Goal: Task Accomplishment & Management: Manage account settings

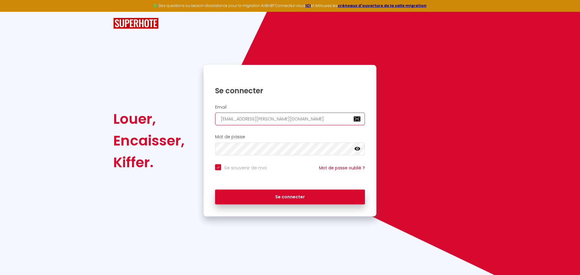
click at [214, 119] on div "Email [EMAIL_ADDRESS][PERSON_NAME][DOMAIN_NAME]" at bounding box center [289, 115] width 165 height 21
paste input "athy.lambert38860"
type input "cathy.lambert38860@gmail.com"
checkbox input "true"
type input "[PERSON_NAME][EMAIL_ADDRESS][DOMAIN_NAME]"
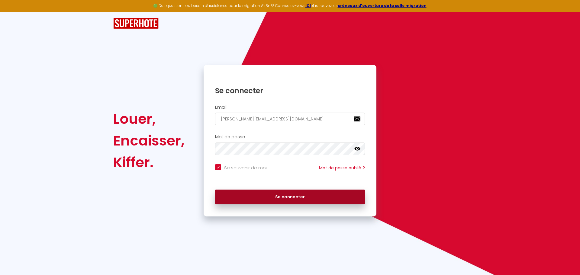
click at [283, 204] on button "Se connecter" at bounding box center [290, 197] width 150 height 15
checkbox input "true"
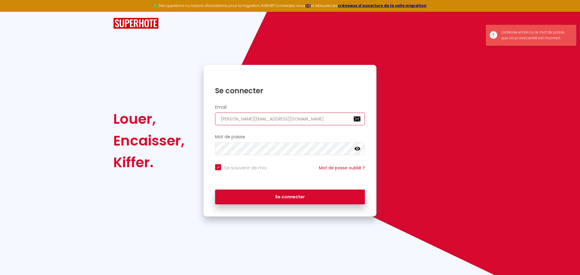
click at [265, 121] on input "[PERSON_NAME][EMAIL_ADDRESS][DOMAIN_NAME]" at bounding box center [290, 119] width 150 height 13
click at [262, 112] on div "Email cathy.lambert38860@gmail.com" at bounding box center [289, 115] width 165 height 21
click at [262, 115] on input "[PERSON_NAME][EMAIL_ADDRESS][DOMAIN_NAME]" at bounding box center [290, 119] width 150 height 13
paste input "ontact@2alpeschalets"
type input "[EMAIL_ADDRESS][DOMAIN_NAME]"
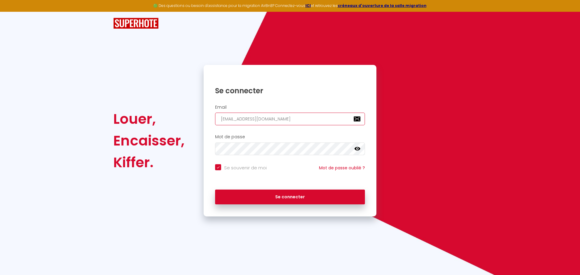
checkbox input "true"
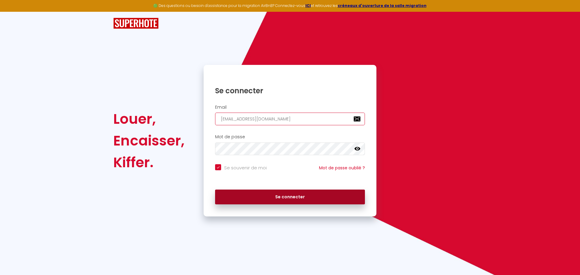
type input "[EMAIL_ADDRESS][DOMAIN_NAME]"
click at [273, 200] on button "Se connecter" at bounding box center [290, 197] width 150 height 15
checkbox input "true"
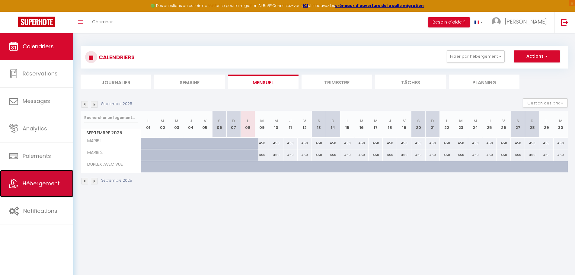
click at [50, 183] on span "Hébergement" at bounding box center [41, 184] width 37 height 8
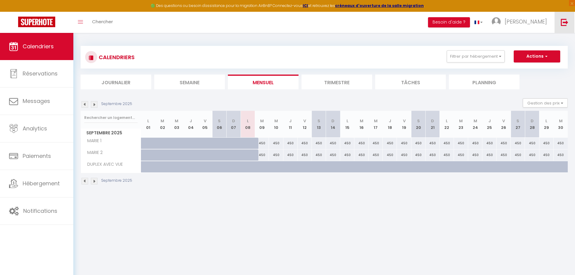
click at [568, 21] on img at bounding box center [565, 22] width 8 height 8
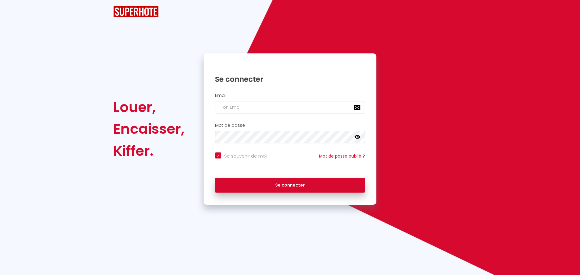
checkbox input "true"
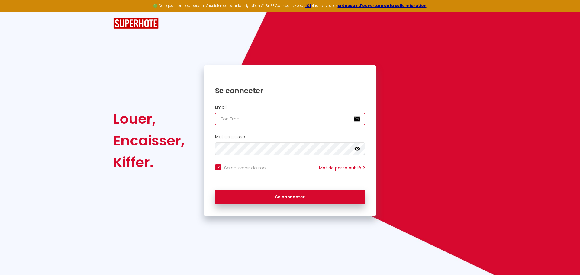
type input "charpentier.shane@gmail.com"
checkbox input "true"
drag, startPoint x: 314, startPoint y: 118, endPoint x: 170, endPoint y: 121, distance: 144.0
click at [170, 121] on div "Louer, Encaisser, Kiffer. Se connecter Email charpentier.shane@gmail.com Mot de…" at bounding box center [289, 141] width 361 height 152
paste input "agence.clart"
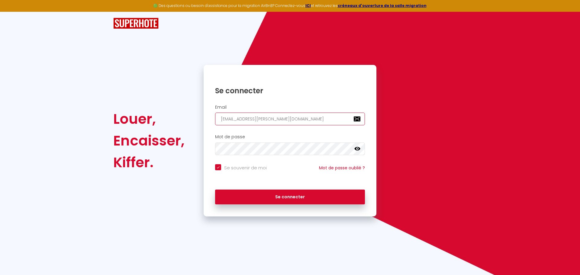
type input "agence.clarte@gmail.com"
checkbox input "true"
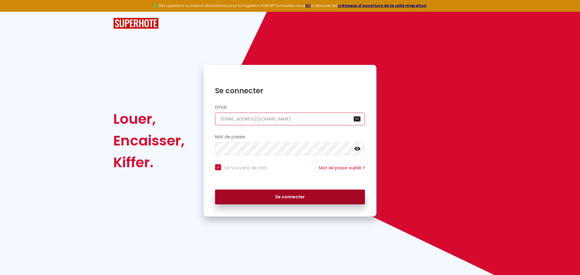
type input "agence.clarte@gmail.com"
click at [252, 201] on button "Se connecter" at bounding box center [290, 197] width 150 height 15
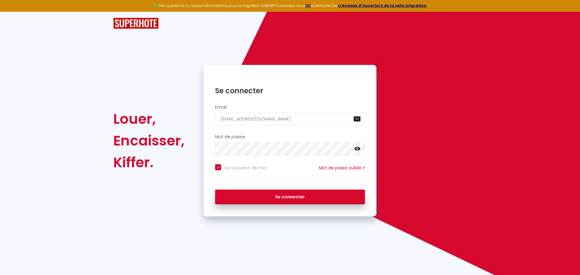
checkbox input "true"
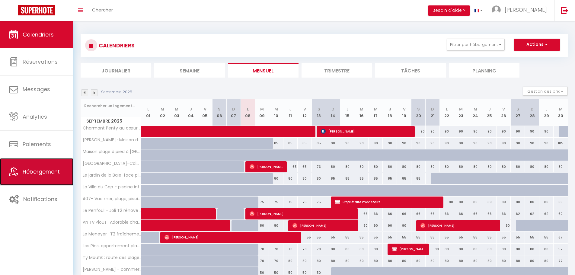
click at [44, 169] on span "Hébergement" at bounding box center [41, 172] width 37 height 8
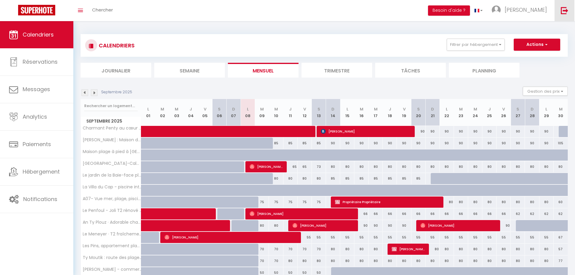
click at [564, 10] on img at bounding box center [565, 11] width 8 height 8
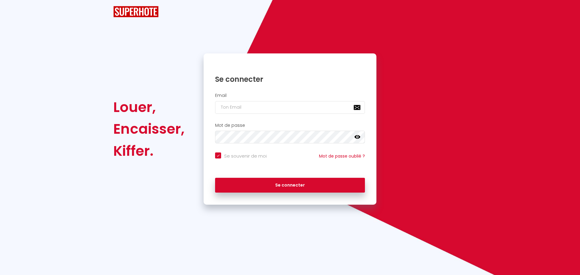
checkbox input "true"
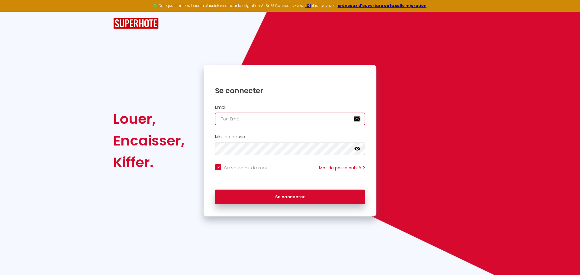
type input "charpentier.shane@gmail.com"
checkbox input "true"
drag, startPoint x: 287, startPoint y: 116, endPoint x: 209, endPoint y: 119, distance: 78.2
click at [209, 119] on div "Email charpentier.shane@gmail.com" at bounding box center [289, 115] width 165 height 21
paste input "hello@maison-rita"
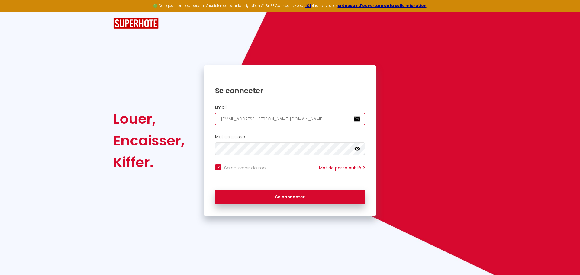
type input "hello@maison-rita.com"
checkbox input "true"
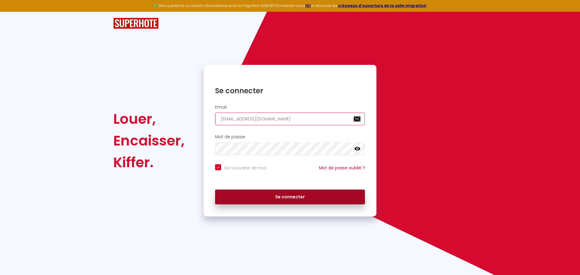
type input "hello@maison-rita.com"
click at [274, 202] on button "Se connecter" at bounding box center [290, 197] width 150 height 15
checkbox input "true"
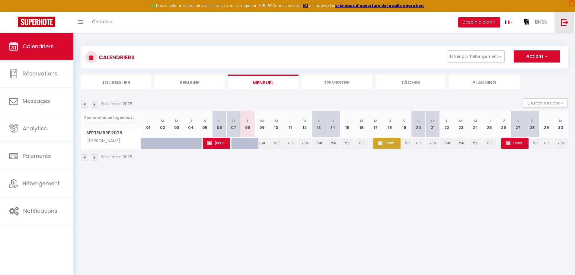
click at [568, 22] on img at bounding box center [565, 22] width 8 height 8
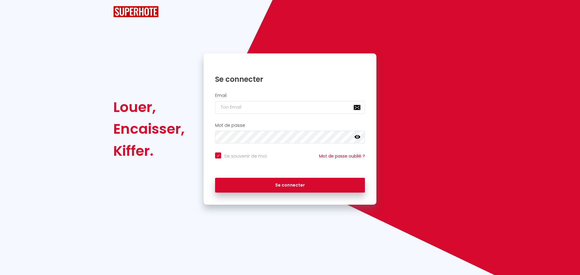
checkbox input "true"
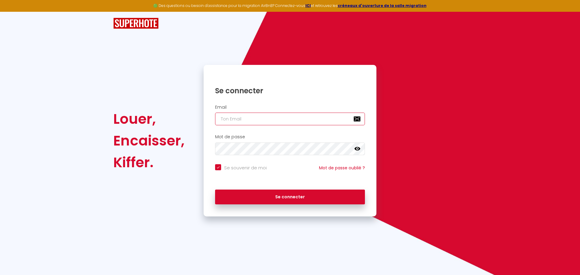
type input "charpentier.shane@gmail.com"
checkbox input "true"
drag, startPoint x: 292, startPoint y: 121, endPoint x: 177, endPoint y: 119, distance: 115.0
click at [187, 120] on div "Louer, Encaisser, Kiffer. Se connecter Email charpentier.shane@gmail.com Mot de…" at bounding box center [289, 141] width 361 height 152
paste input "oulm.kevin"
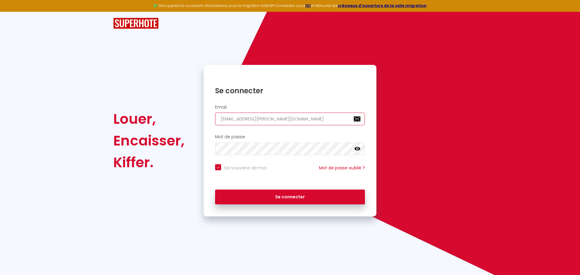
type input "coulm.kevin@gmail.com"
checkbox input "true"
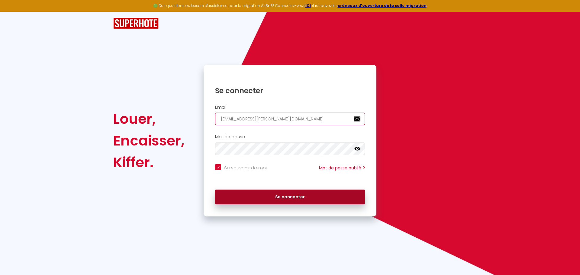
type input "coulm.kevin@gmail.com"
click at [258, 194] on button "Se connecter" at bounding box center [290, 197] width 150 height 15
checkbox input "true"
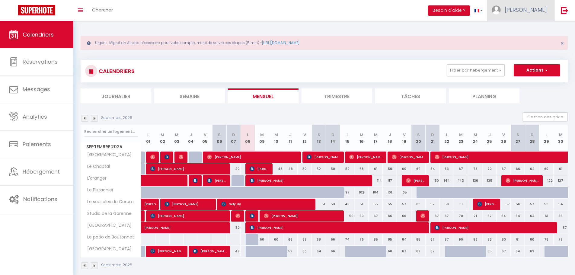
click at [501, 7] on img at bounding box center [496, 9] width 9 height 9
click at [535, 28] on link "Paramètres" at bounding box center [530, 30] width 45 height 10
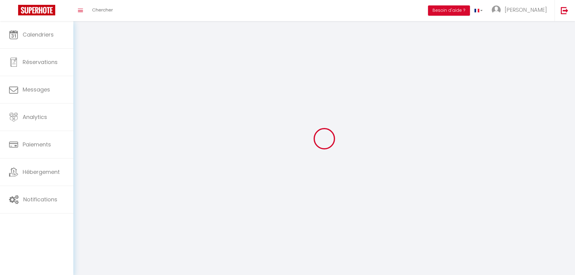
type input "Kevin"
type input "COULM"
type input "0684524105"
type input "10B rue des cades"
type input "Saint jean de vedas"
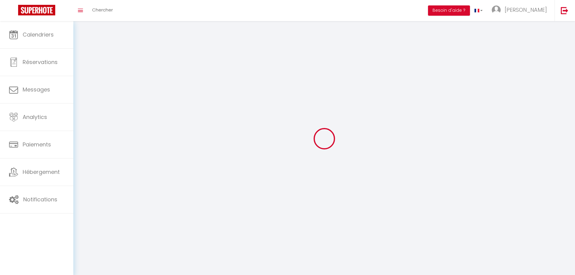
type input "34430"
type input "56F0susgAQXi5jsnq00BuNd8q"
type input "XP4AMUZY4lYxAAjfIe0Ko88iv"
select select "28"
type input "56F0susgAQXi5jsnq00BuNd8q"
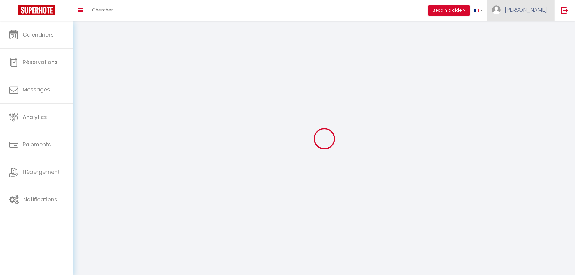
type input "XP4AMUZY4lYxAAjfIe0Ko88iv"
type input "https://app.superhote.com/#/get-available-rentals/XP4AMUZY4lYxAAjfIe0Ko88iv"
select select "fr"
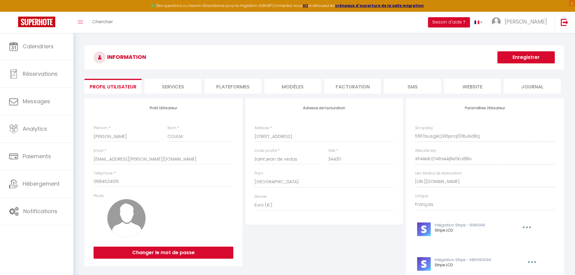
click at [231, 85] on li "Plateformes" at bounding box center [232, 86] width 57 height 15
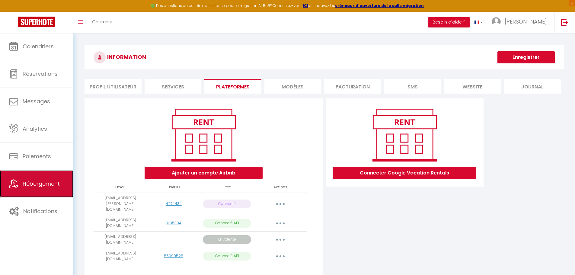
click at [44, 178] on link "Hébergement" at bounding box center [36, 183] width 73 height 27
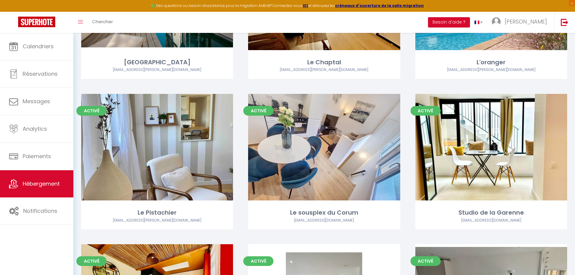
scroll to position [161, 0]
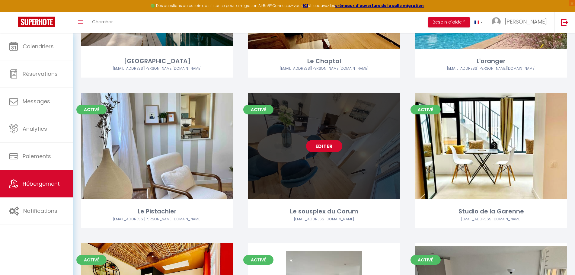
click at [321, 141] on link "Editer" at bounding box center [324, 146] width 36 height 12
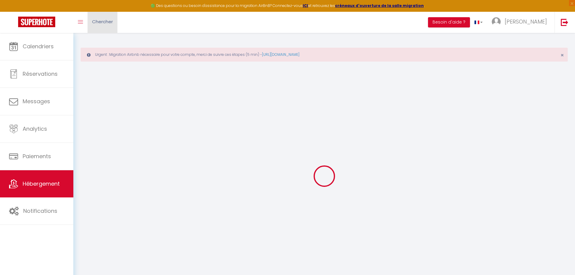
select select
checkbox input "true"
checkbox input "false"
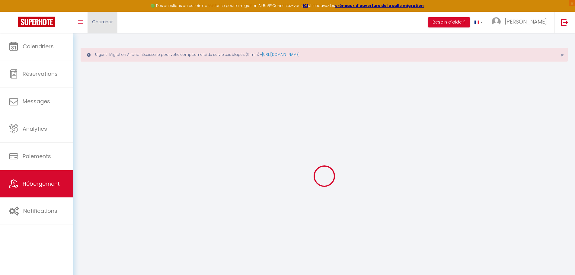
checkbox input "false"
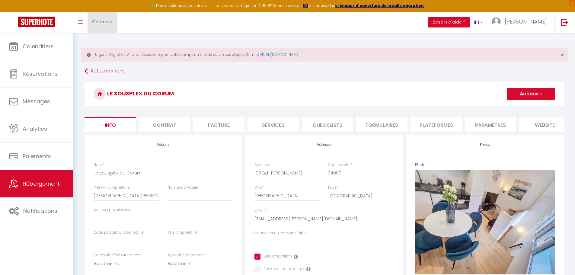
select select
checkbox input "true"
checkbox input "false"
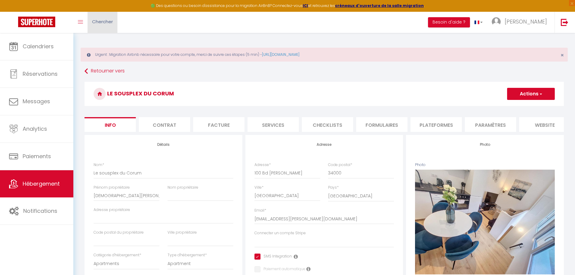
checkbox input "false"
click at [428, 130] on li "Plateformes" at bounding box center [436, 124] width 51 height 15
select select
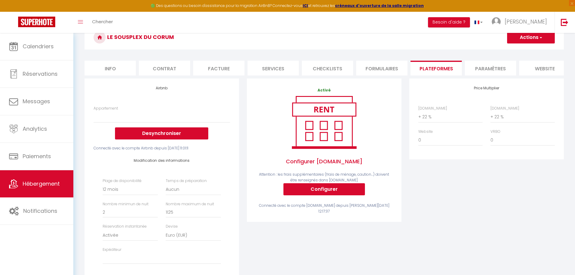
scroll to position [60, 0]
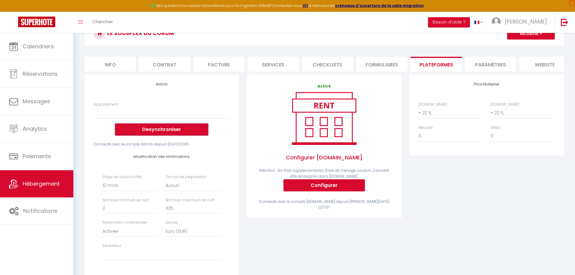
click at [182, 133] on button "Desynchroniser" at bounding box center [161, 129] width 93 height 12
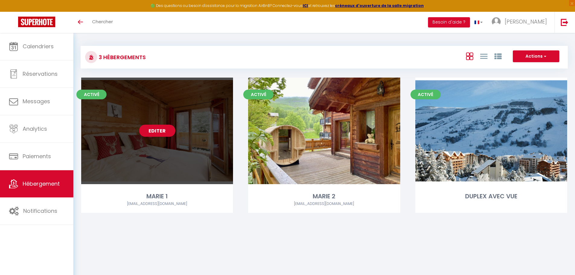
click at [171, 126] on link "Editer" at bounding box center [157, 131] width 36 height 12
click at [171, 127] on link "Editer" at bounding box center [157, 131] width 36 height 12
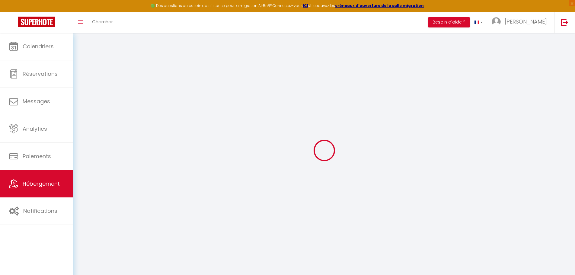
select select
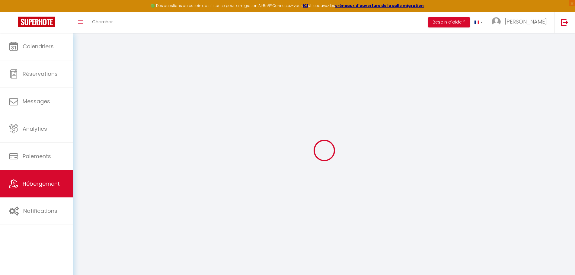
select select
checkbox input "false"
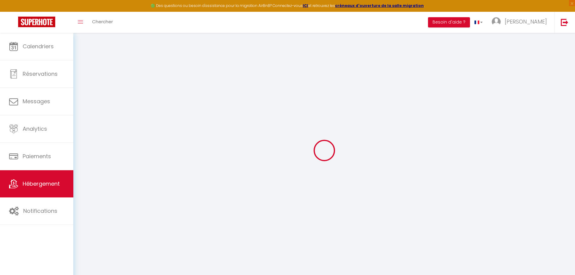
checkbox input "false"
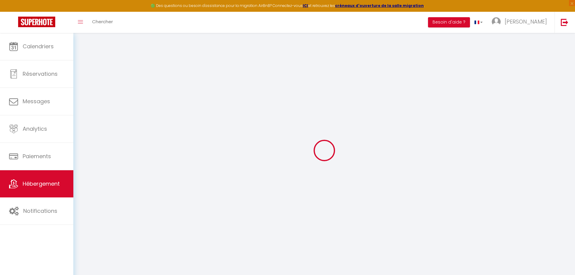
checkbox input "false"
select select "15:00"
select select
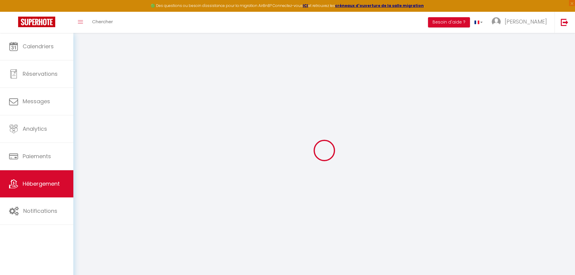
select select "10:00"
select select "30"
select select "120"
select select "01:00"
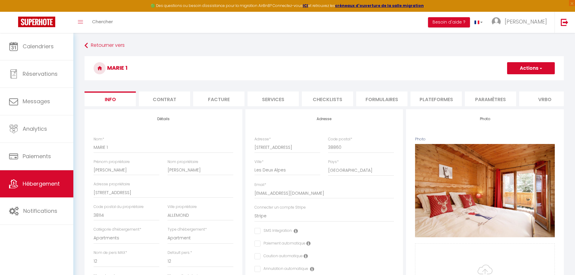
click at [170, 101] on li "Contrat" at bounding box center [164, 98] width 51 height 15
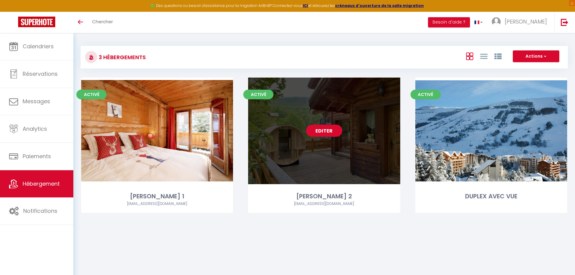
click at [318, 134] on link "Editer" at bounding box center [324, 131] width 36 height 12
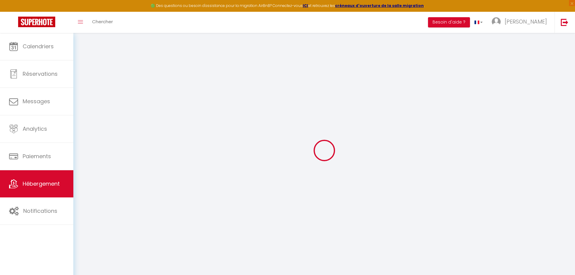
type input "[PERSON_NAME] 2"
type input "[PERSON_NAME]"
type input "[STREET_ADDRESS]"
type input "38114"
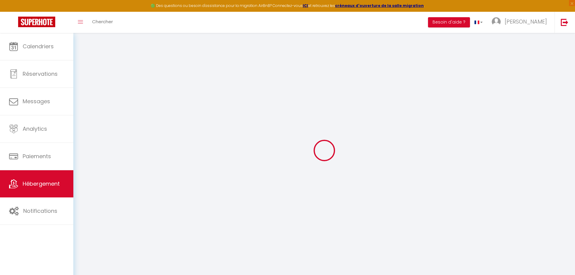
type input "[PERSON_NAME]"
select select "14"
select select "12"
select select "5"
select select "3"
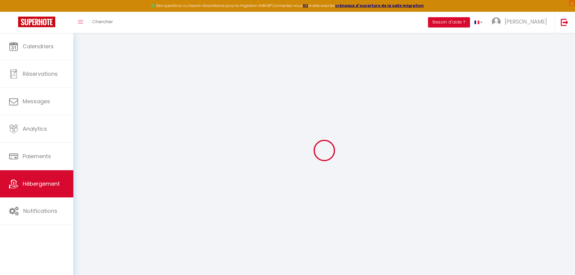
type input "300"
type input "1.76"
type input "2000"
type input "10"
select select
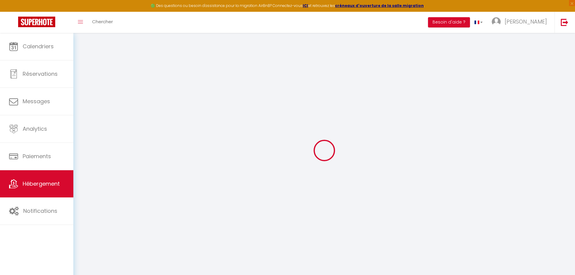
select select
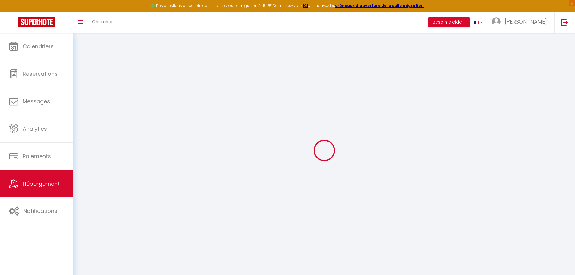
type input "8 Avenue de la Muzelle"
type input "38860"
type input "Les Deux Alpes"
type input "contact@2alpeschalets.com"
select select "1118"
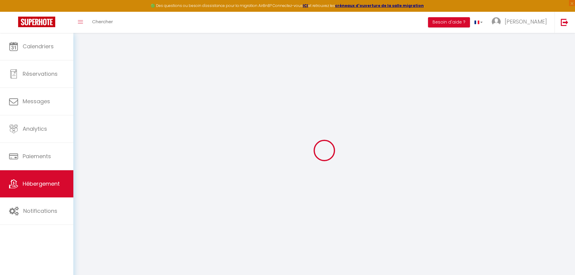
checkbox input "false"
select select
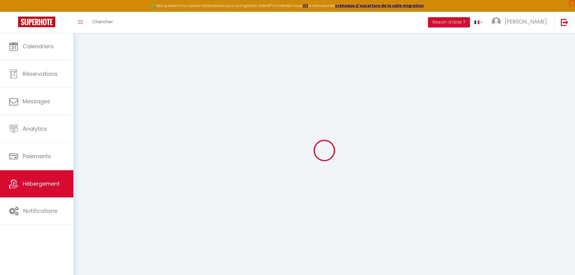
select select
type input "0"
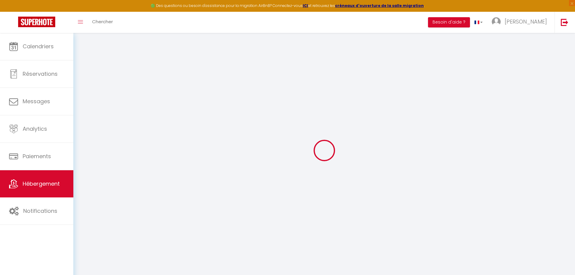
select select
checkbox input "false"
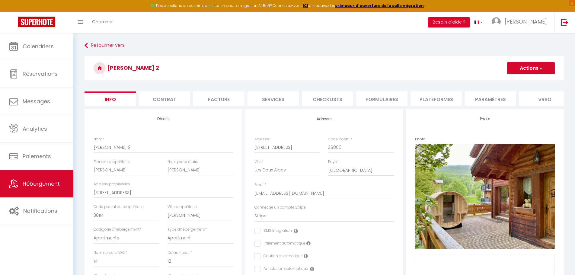
click at [166, 95] on li "Contrat" at bounding box center [164, 98] width 51 height 15
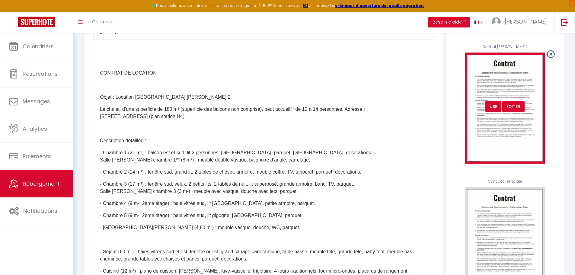
scroll to position [143, 0]
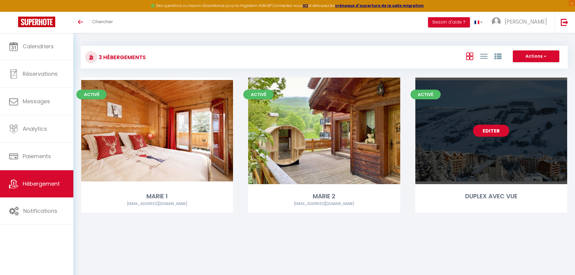
click at [498, 133] on link "Editer" at bounding box center [491, 131] width 36 height 12
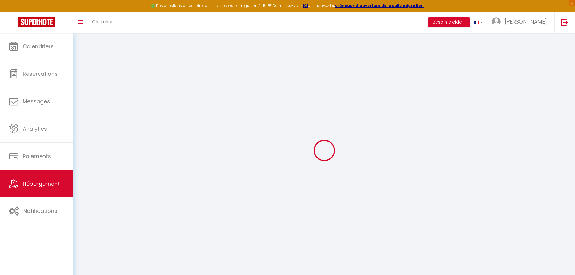
select select
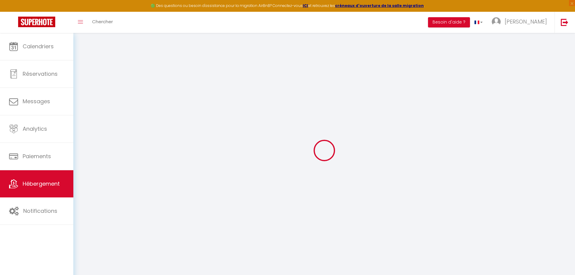
checkbox input "false"
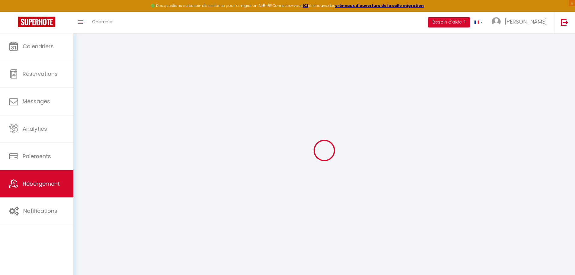
checkbox input "false"
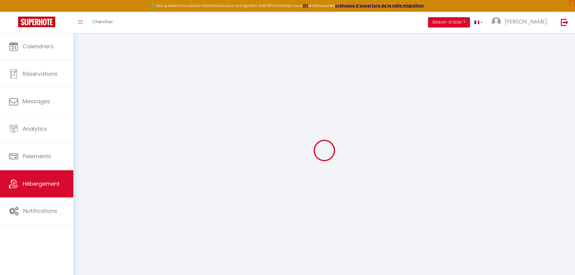
checkbox input "false"
select select "15:00"
select select
select select "10:00"
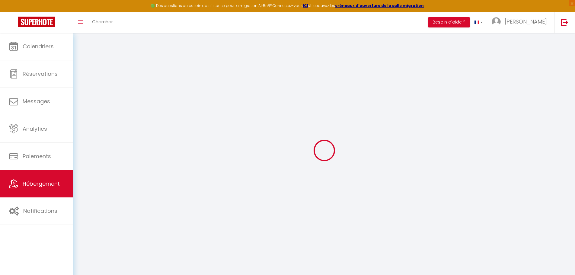
select select "30"
select select "120"
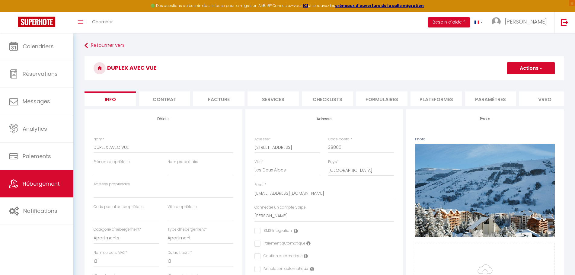
click at [265, 96] on li "Services" at bounding box center [273, 98] width 51 height 15
select select
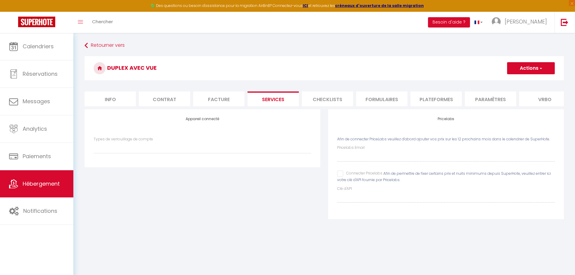
click at [166, 100] on li "Contrat" at bounding box center [164, 98] width 51 height 15
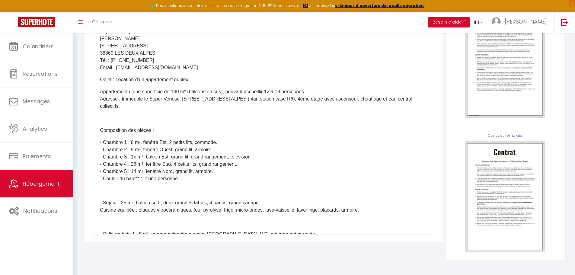
scroll to position [30, 0]
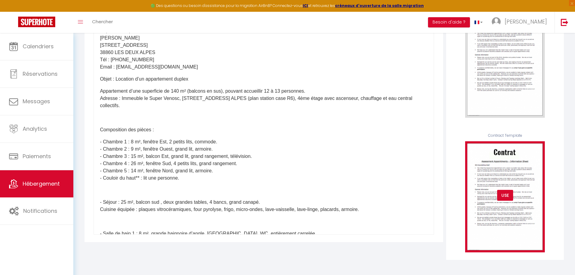
click at [511, 181] on img at bounding box center [505, 196] width 80 height 111
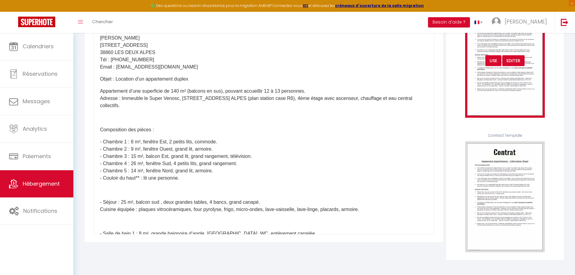
click at [506, 97] on img at bounding box center [505, 62] width 80 height 111
click at [513, 62] on div "Editer" at bounding box center [513, 60] width 22 height 11
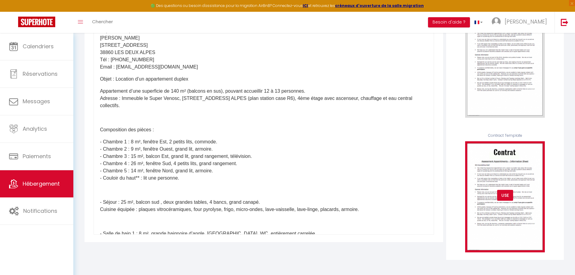
click at [505, 174] on img at bounding box center [505, 196] width 80 height 111
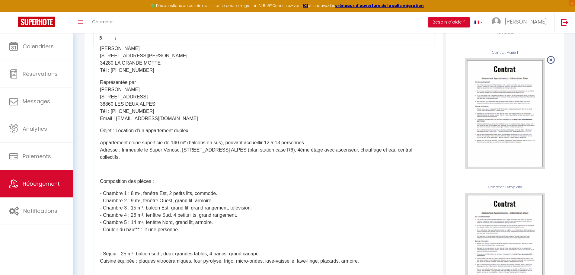
scroll to position [82, 0]
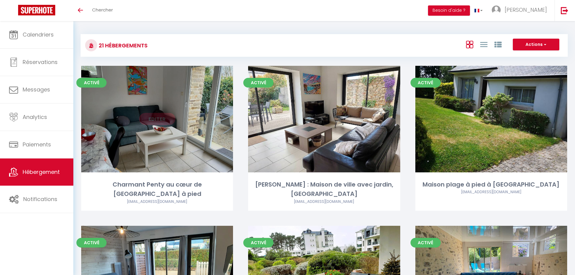
click at [169, 123] on link "Editer" at bounding box center [157, 119] width 36 height 12
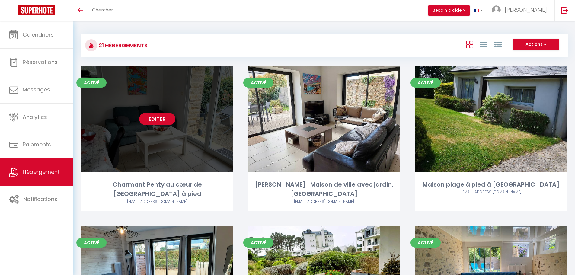
click at [169, 123] on link "Editer" at bounding box center [157, 119] width 36 height 12
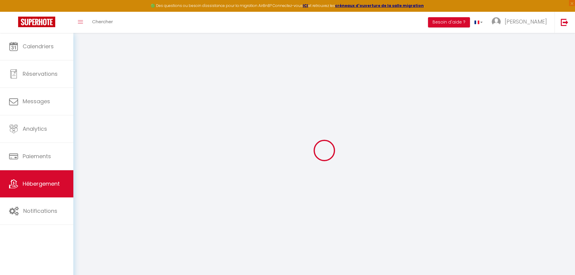
select select "+ 23 %"
select select "+ 35 %"
select select "+ 7 %"
select select "+ 25 %"
select select
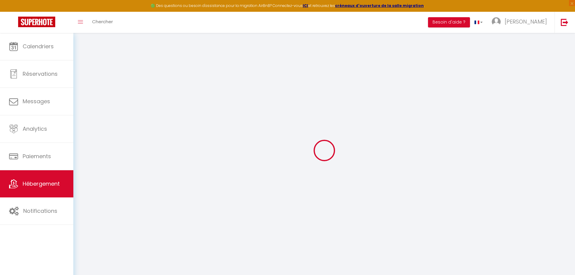
checkbox input "false"
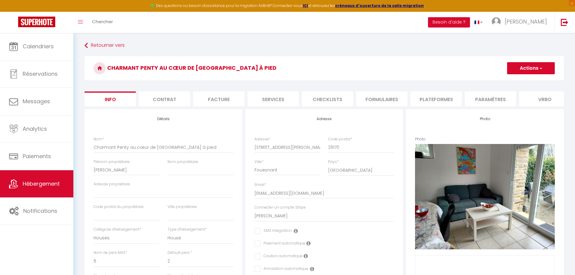
select select
checkbox input "false"
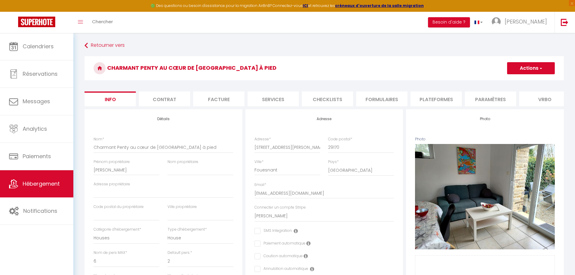
select select "365"
select select "well_reviewed_guests"
select select "EUR"
select select
select select "7083-1410936554556078572"
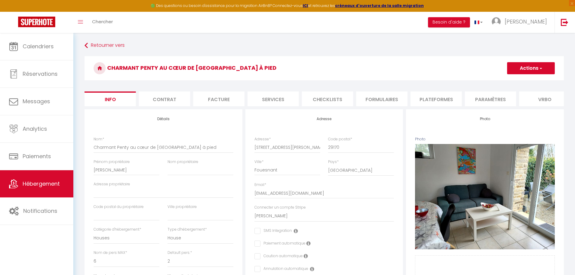
click at [439, 94] on li "Plateformes" at bounding box center [436, 98] width 51 height 15
select select
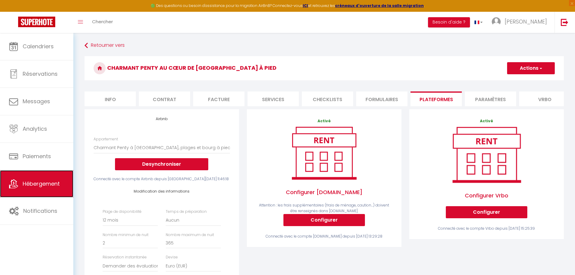
click at [42, 179] on link "Hébergement" at bounding box center [36, 183] width 73 height 27
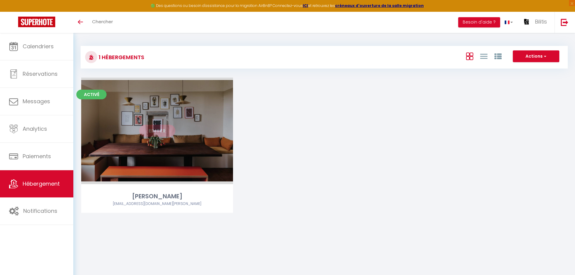
click at [168, 133] on link "Editer" at bounding box center [157, 131] width 36 height 12
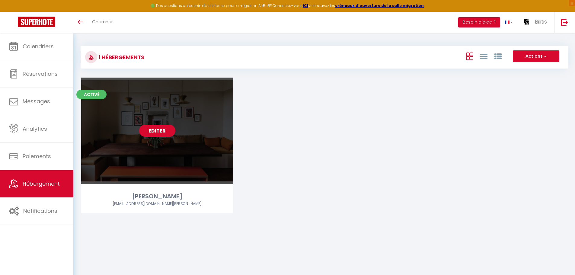
click at [168, 133] on link "Editer" at bounding box center [157, 131] width 36 height 12
select select "3"
select select "2"
select select "1"
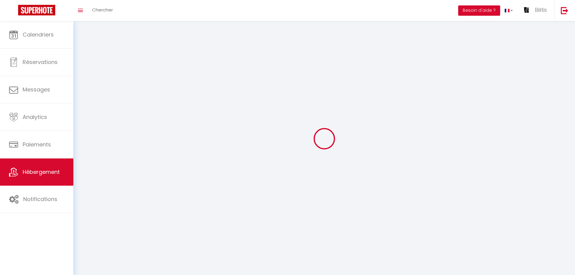
select select
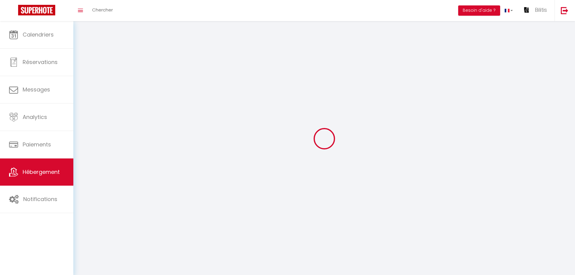
checkbox input "false"
select select
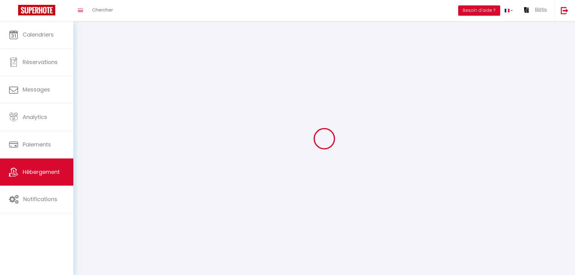
select select
select select "1"
select select
select select "28"
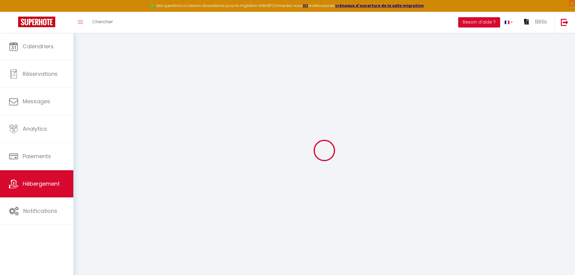
select select
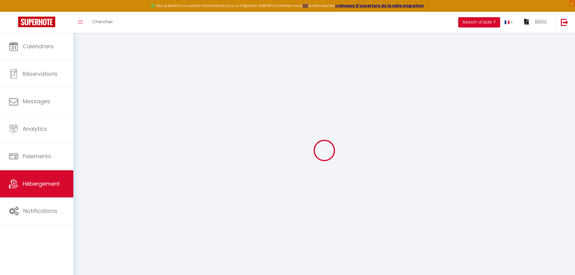
select select
checkbox input "false"
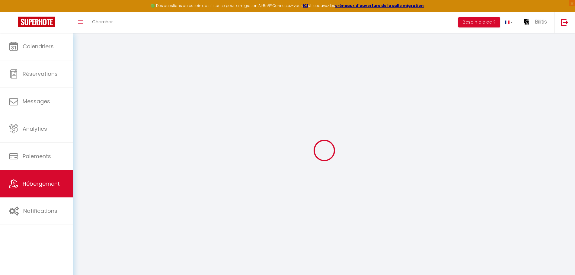
select select
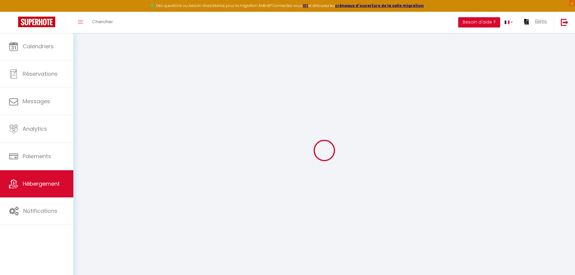
select select
checkbox input "false"
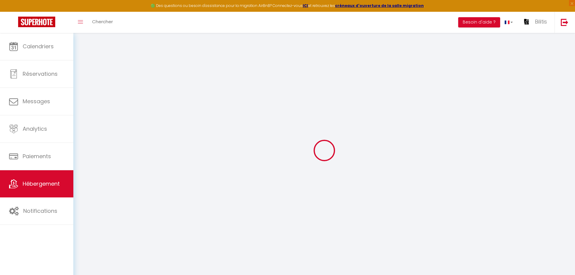
checkbox input "false"
select select
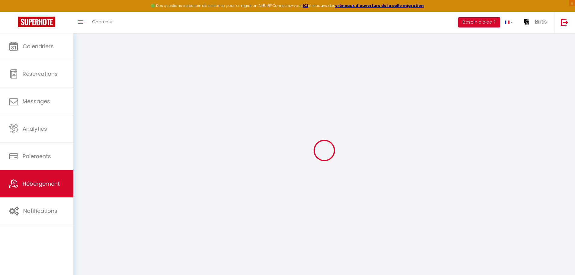
select select
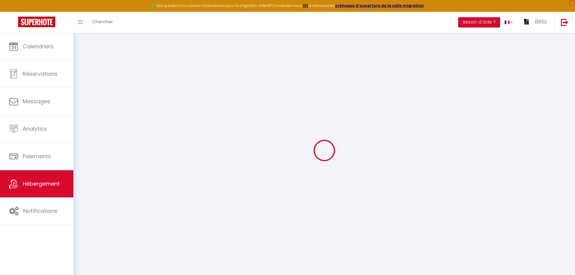
checkbox input "false"
select select
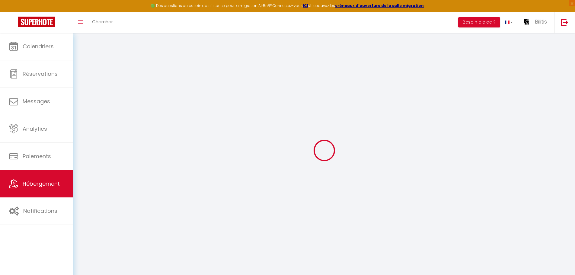
select select
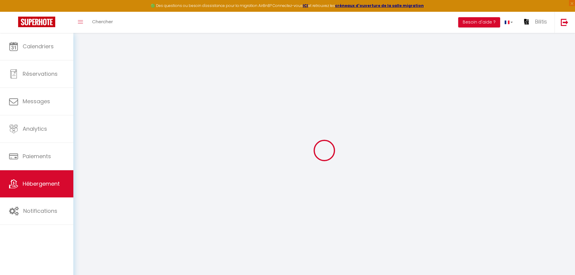
select select
checkbox input "false"
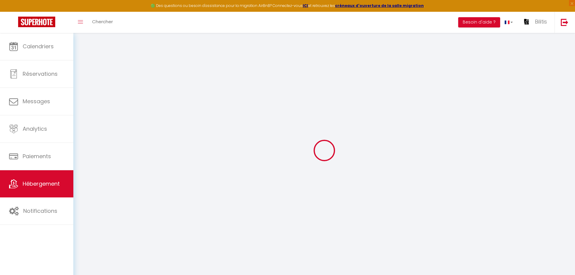
checkbox input "false"
select select
type input "Rita"
type input "Bilitis"
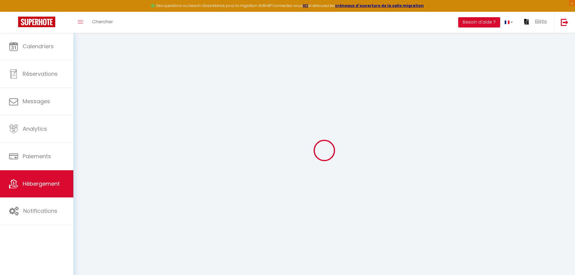
select select "houses"
select select "11"
select select "5"
type input "750"
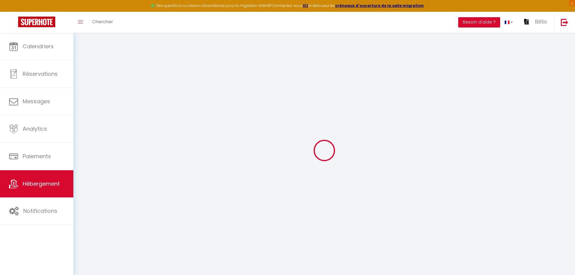
type input "3"
type input "0"
type input "1500"
type input "10"
select select
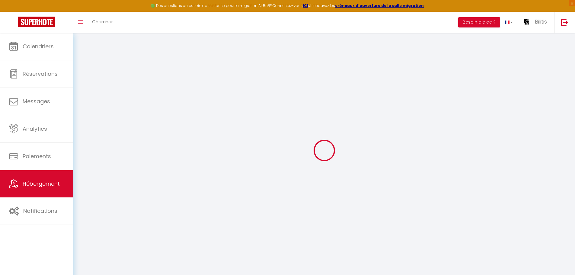
select select
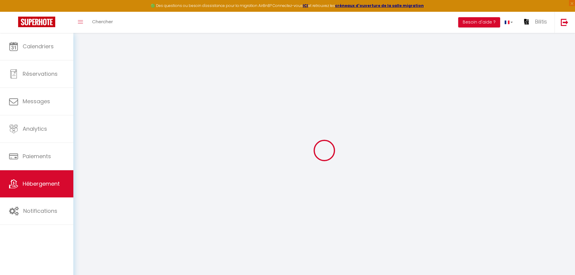
type input "Le moduchot"
type input "71250"
type input "La Vineuse sur Fregande"
type input "hello@maison-rita.com"
select select "13487"
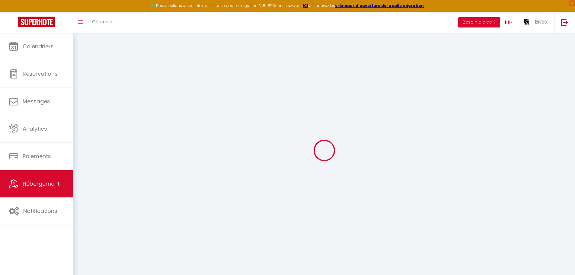
checkbox input "false"
radio input "true"
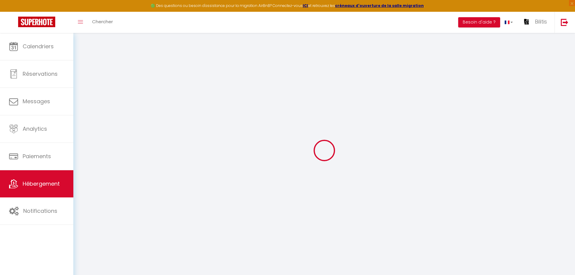
type input "0"
select select
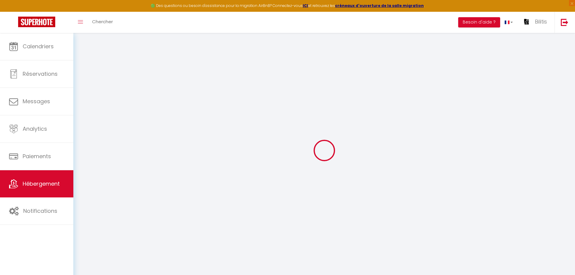
select select
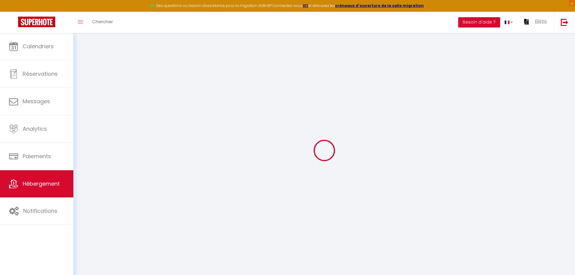
checkbox input "false"
select select
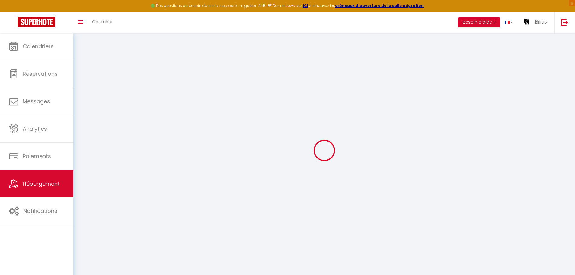
select select
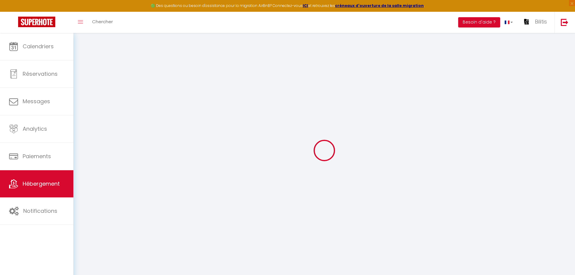
checkbox input "false"
select select "38628"
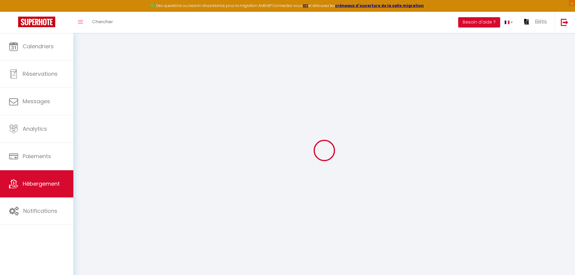
select select
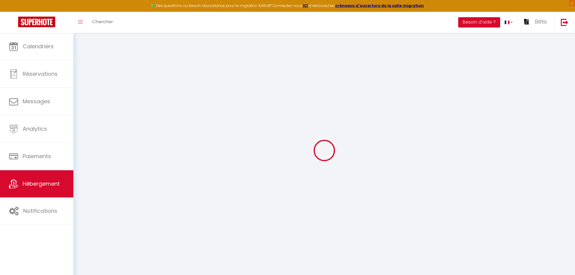
select select
checkbox input "false"
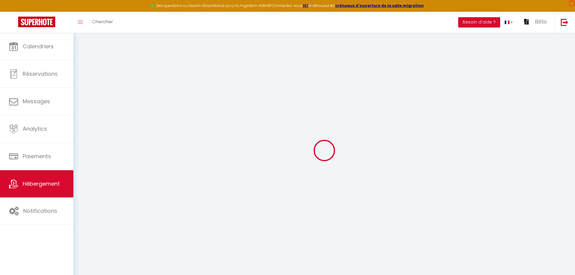
checkbox input "false"
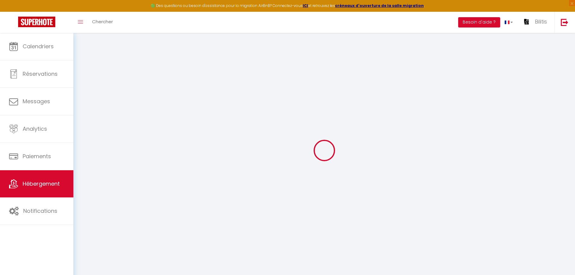
checkbox input "false"
select select "17:00"
select select
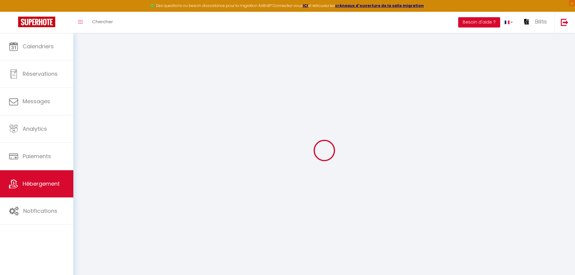
select select "11:00"
select select "30"
select select "120"
select select "01:00"
select select
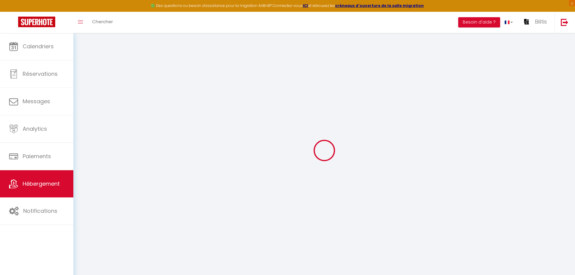
checkbox input "false"
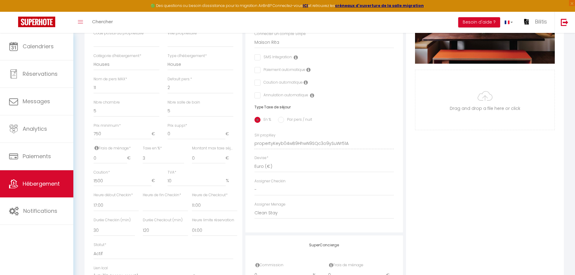
scroll to position [174, 0]
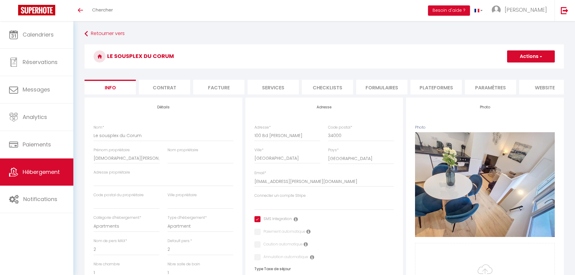
select select "2"
select select "1"
select select "14:00"
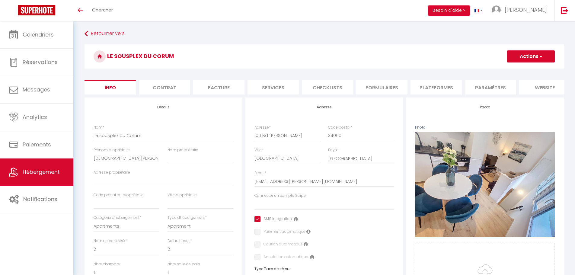
select select
select select "11:00"
select select "30"
select select "120"
select select
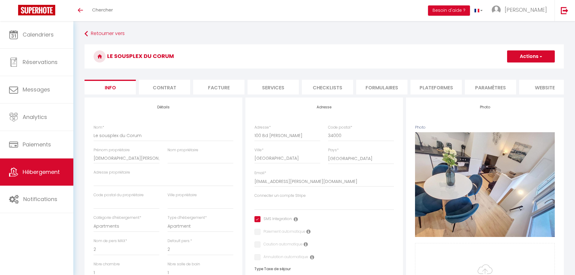
select select "28"
click at [530, 13] on link "[PERSON_NAME]" at bounding box center [520, 10] width 67 height 21
click at [528, 27] on link "Paramètres" at bounding box center [530, 30] width 45 height 10
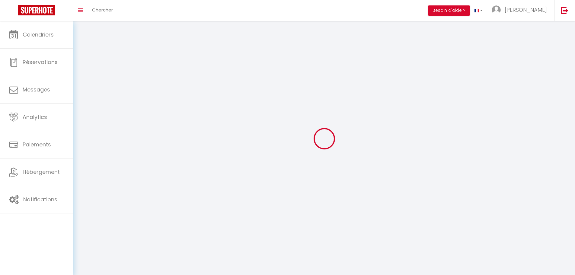
type input "[PERSON_NAME]"
type input "COULM"
type input "0684524105"
type input "[STREET_ADDRESS]"
type input "Saint jean de vedas"
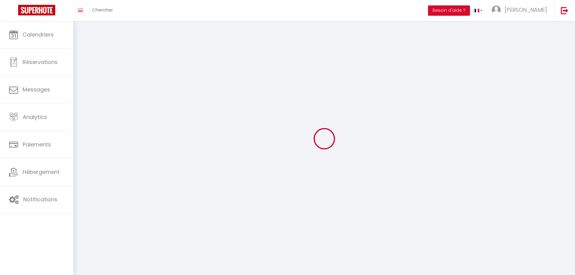
type input "34430"
type input "56F0susgAQXi5jsnq00BuNd8q"
type input "XP4AMUZY4lYxAAjfIe0Ko88iv"
select select "28"
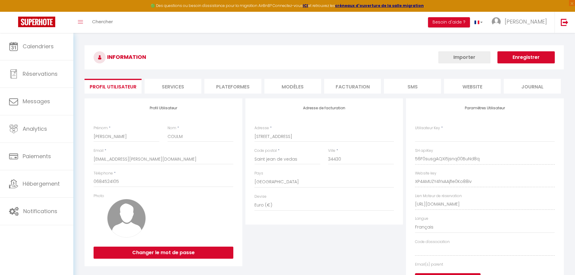
type input "56F0susgAQXi5jsnq00BuNd8q"
type input "XP4AMUZY4lYxAAjfIe0Ko88iv"
type input "[URL][DOMAIN_NAME]"
select select "fr"
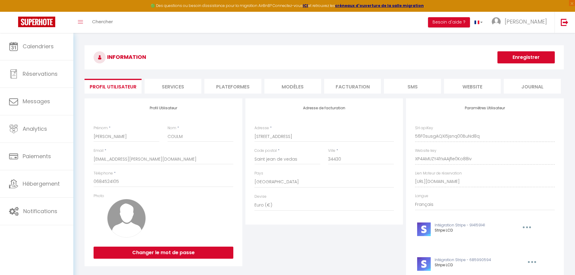
click at [215, 82] on li "Plateformes" at bounding box center [232, 86] width 57 height 15
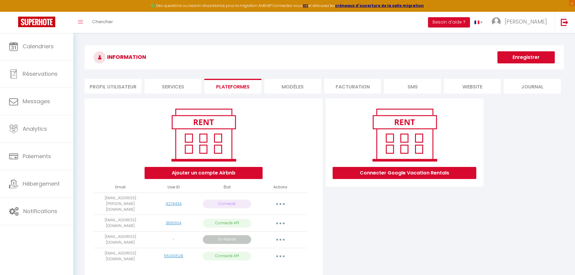
click at [278, 251] on button "button" at bounding box center [280, 256] width 17 height 10
click at [261, 265] on link "Importer les appartements" at bounding box center [253, 270] width 67 height 10
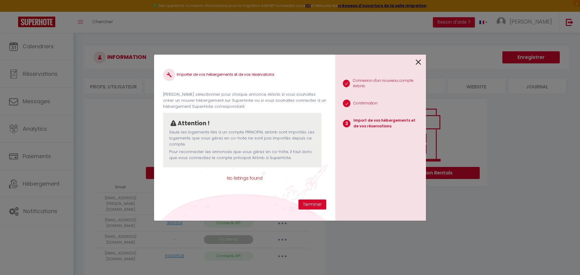
click at [420, 63] on icon at bounding box center [417, 62] width 5 height 9
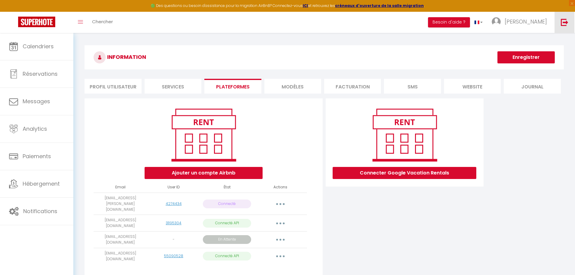
click at [572, 22] on link at bounding box center [565, 22] width 20 height 21
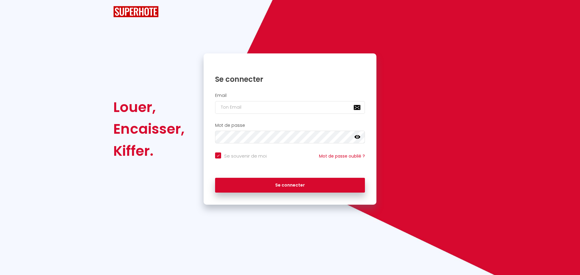
checkbox input "true"
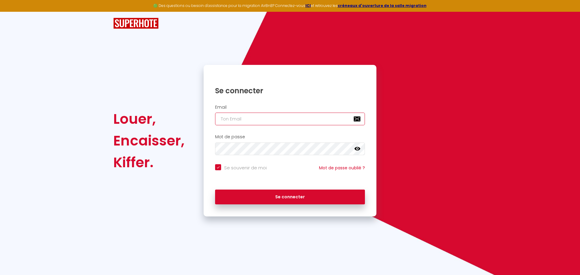
type input "[EMAIL_ADDRESS][PERSON_NAME][DOMAIN_NAME]"
checkbox input "true"
drag, startPoint x: 302, startPoint y: 118, endPoint x: 206, endPoint y: 118, distance: 96.3
click at [206, 118] on div "Email [EMAIL_ADDRESS][PERSON_NAME][DOMAIN_NAME]" at bounding box center [289, 115] width 173 height 21
paste input "vivien@mv-immo"
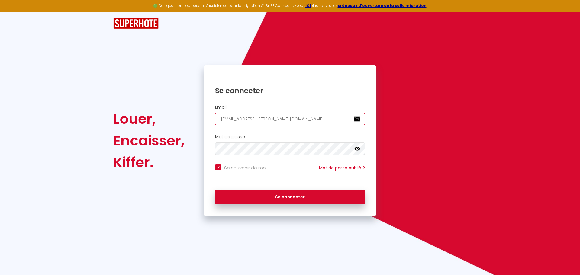
type input "[EMAIL_ADDRESS][DOMAIN_NAME]"
checkbox input "true"
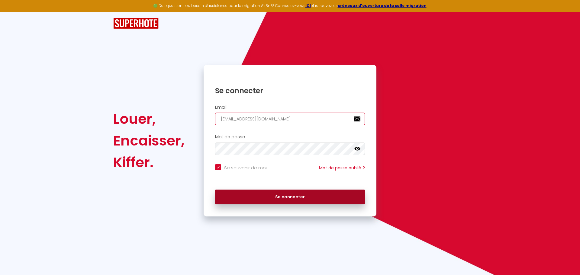
type input "[EMAIL_ADDRESS][DOMAIN_NAME]"
click at [277, 196] on button "Se connecter" at bounding box center [290, 197] width 150 height 15
checkbox input "true"
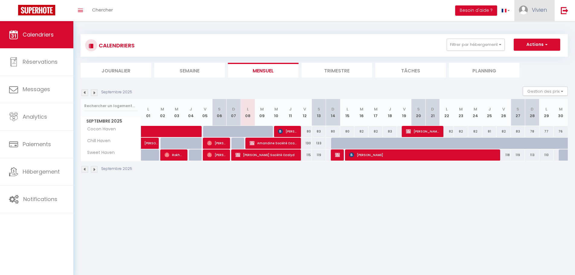
click at [545, 16] on link "Vivien" at bounding box center [534, 10] width 40 height 21
click at [564, 14] on img at bounding box center [565, 11] width 8 height 8
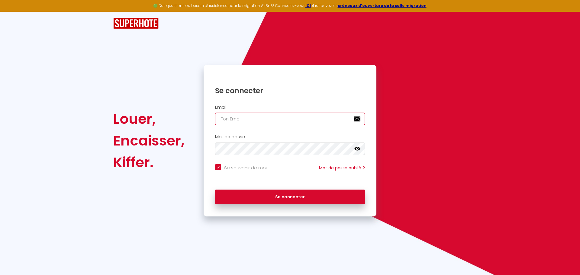
type input "[EMAIL_ADDRESS][PERSON_NAME][DOMAIN_NAME]"
checkbox input "true"
drag, startPoint x: 302, startPoint y: 117, endPoint x: 168, endPoint y: 113, distance: 134.4
click at [174, 114] on div "Louer, Encaisser, Kiffer. Se connecter Email [EMAIL_ADDRESS][PERSON_NAME][DOMAI…" at bounding box center [289, 141] width 361 height 152
paste input "[EMAIL_ADDRESS][DOMAIN_NAME]"
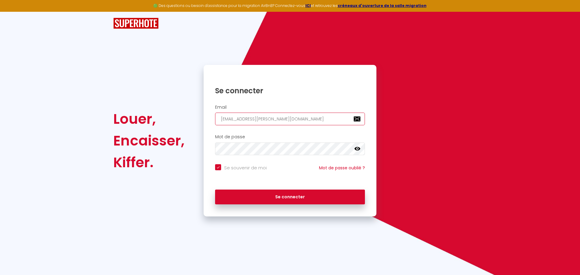
type input "[EMAIL_ADDRESS][DOMAIN_NAME]"
checkbox input "true"
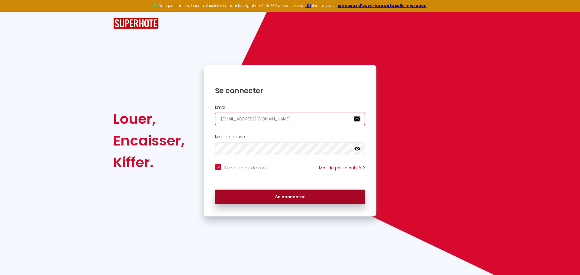
type input "[EMAIL_ADDRESS][DOMAIN_NAME]"
click at [256, 194] on button "Se connecter" at bounding box center [290, 197] width 150 height 15
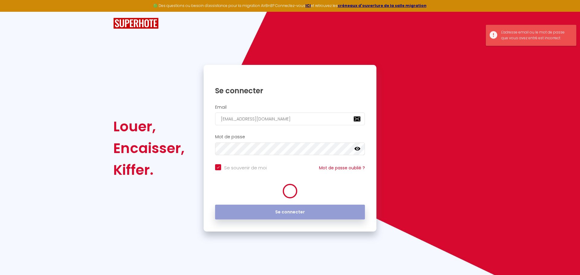
checkbox input "true"
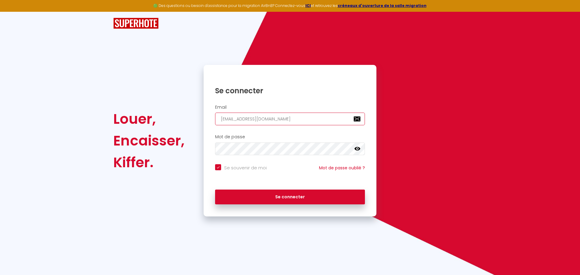
drag, startPoint x: 293, startPoint y: 120, endPoint x: 142, endPoint y: 108, distance: 152.0
click at [143, 108] on div "Louer, Encaisser, Kiffer. Se connecter Email [EMAIL_ADDRESS][DOMAIN_NAME] Mot d…" at bounding box center [289, 141] width 361 height 152
paste input "[EMAIL_ADDRESS]"
type input "[EMAIL_ADDRESS][DOMAIN_NAME]"
checkbox input "true"
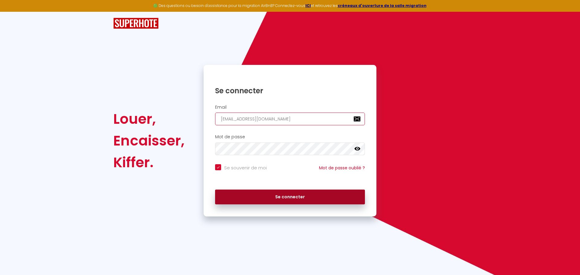
type input "[EMAIL_ADDRESS][DOMAIN_NAME]"
click at [259, 195] on button "Se connecter" at bounding box center [290, 197] width 150 height 15
checkbox input "true"
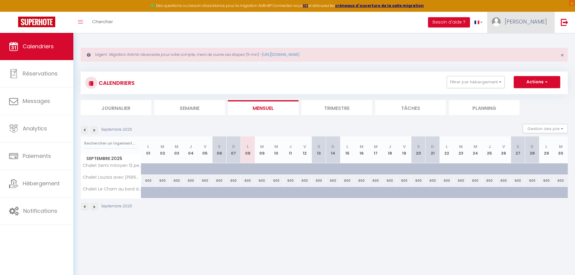
click at [501, 19] on img at bounding box center [496, 21] width 9 height 9
click at [527, 39] on link "Paramètres" at bounding box center [530, 42] width 45 height 10
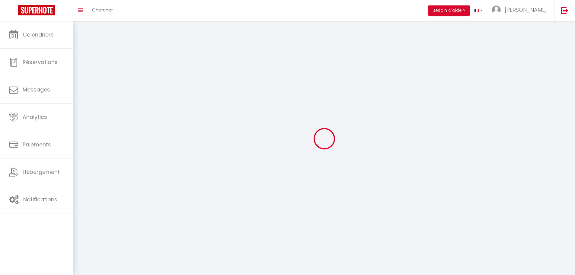
type input "[PERSON_NAME]"
type input "Vitaux"
type input "[PHONE_NUMBER]"
type input "[STREET_ADDRESS]"
type input "74360"
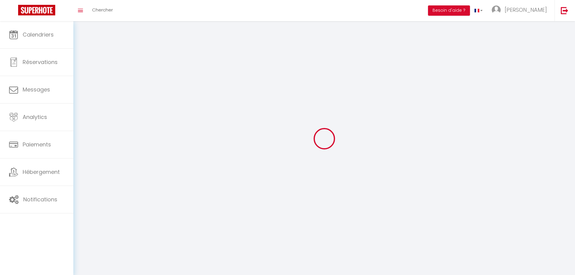
type input "ABONDANCE"
type input "BXi5VxMnTA9oRW9B08VCpYluE"
type input "QApaVk70h8lxwBRVod7Rodico"
select select "28"
type input "BXi5VxMnTA9oRW9B08VCpYluE"
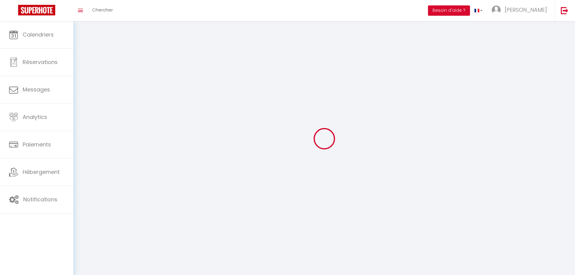
type input "QApaVk70h8lxwBRVod7Rodico"
type input "[URL][DOMAIN_NAME]"
select select "fr"
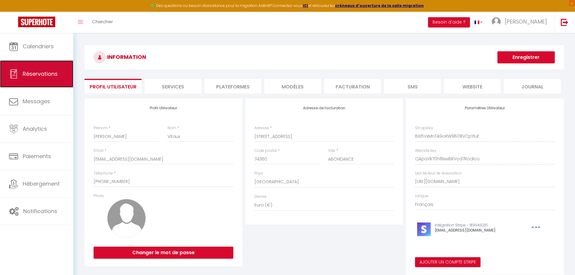
click at [46, 79] on link "Réservations" at bounding box center [36, 73] width 73 height 27
select select "not_cancelled"
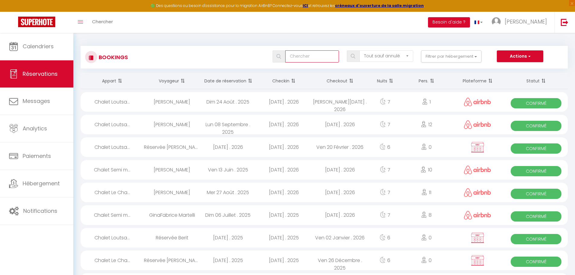
click at [311, 57] on input "text" at bounding box center [312, 56] width 54 height 12
type input "v"
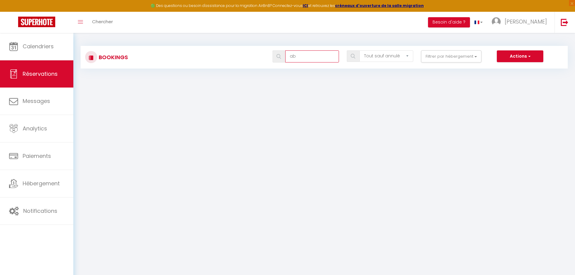
type input "a"
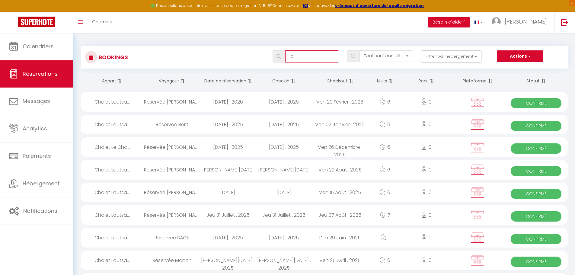
type input "i"
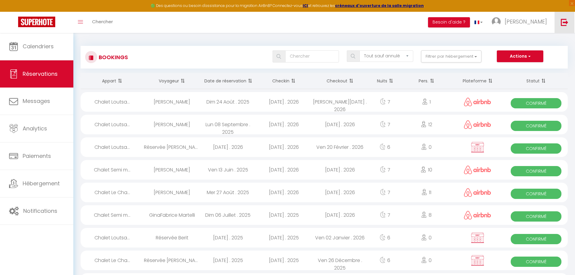
click at [568, 23] on img at bounding box center [565, 22] width 8 height 8
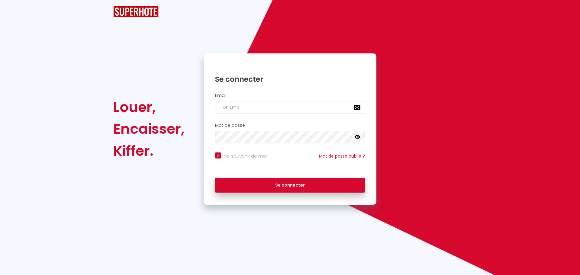
checkbox input "true"
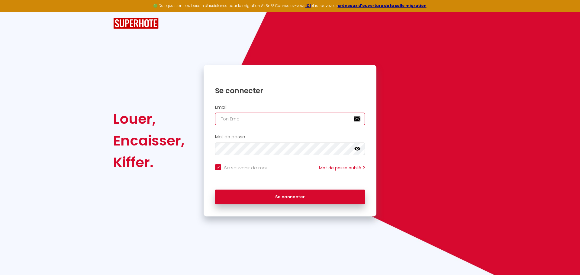
type input "[EMAIL_ADDRESS][PERSON_NAME][DOMAIN_NAME]"
checkbox input "true"
drag, startPoint x: 299, startPoint y: 119, endPoint x: 151, endPoint y: 110, distance: 148.8
click at [151, 110] on div "Louer, Encaisser, Kiffer. Se connecter Email [EMAIL_ADDRESS][PERSON_NAME][DOMAI…" at bounding box center [289, 141] width 361 height 152
paste input "[PERSON_NAME][EMAIL_ADDRESS][DOMAIN_NAME]"
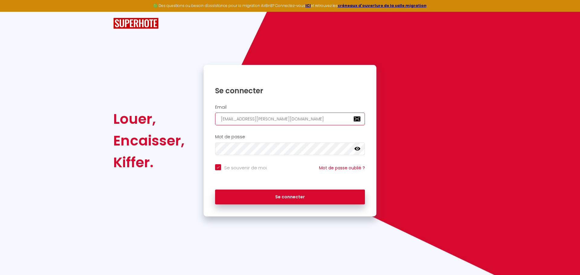
type input "[PERSON_NAME][EMAIL_ADDRESS][DOMAIN_NAME]"
checkbox input "true"
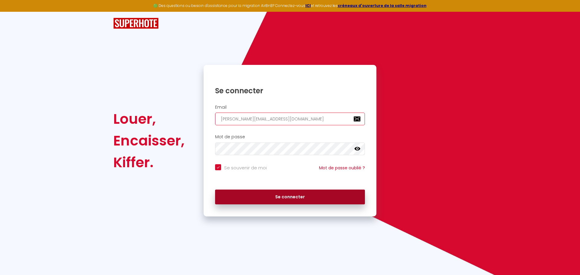
type input "[PERSON_NAME][EMAIL_ADDRESS][DOMAIN_NAME]"
click at [266, 193] on button "Se connecter" at bounding box center [290, 197] width 150 height 15
checkbox input "true"
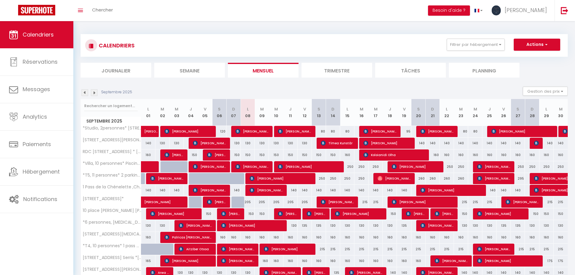
click at [331, 132] on div "80" at bounding box center [333, 131] width 14 height 11
click at [333, 131] on div "80" at bounding box center [333, 131] width 14 height 11
click at [332, 129] on div "80" at bounding box center [333, 131] width 14 height 11
click at [542, 11] on span "[PERSON_NAME]" at bounding box center [526, 10] width 42 height 8
click at [425, 27] on div "CALENDRIERS Filtrer par hébergement Studio *Studio, 2 personnes* [STREET_ADDRES…" at bounding box center [324, 211] width 502 height 380
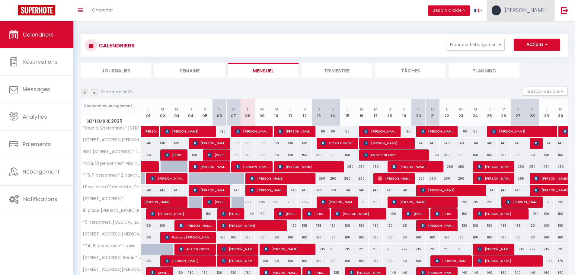
click at [531, 9] on span "[PERSON_NAME]" at bounding box center [526, 10] width 42 height 8
click at [530, 30] on link "Paramètres" at bounding box center [530, 30] width 45 height 10
select select "fr"
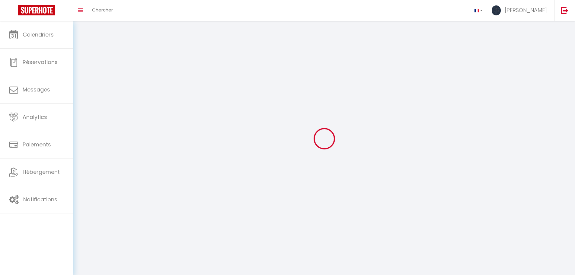
type input "[PERSON_NAME]"
type input "Maxirev"
type input "[URL][DOMAIN_NAME]"
select select
select select "28"
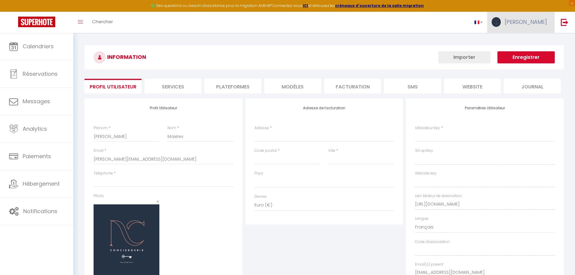
select select
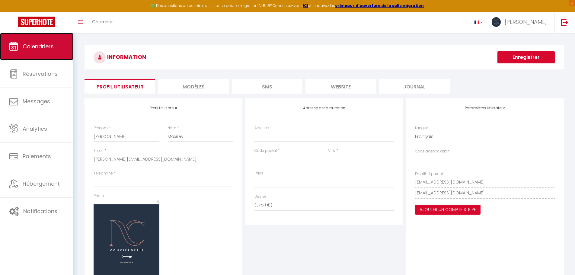
click at [53, 51] on link "Calendriers" at bounding box center [36, 46] width 73 height 27
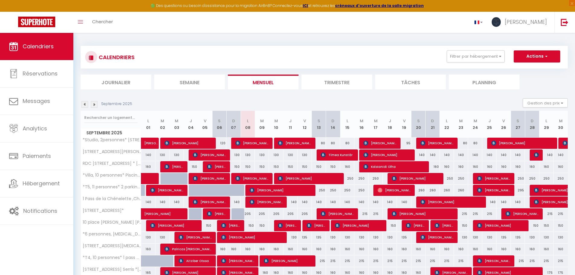
click at [349, 191] on div "250" at bounding box center [347, 190] width 14 height 11
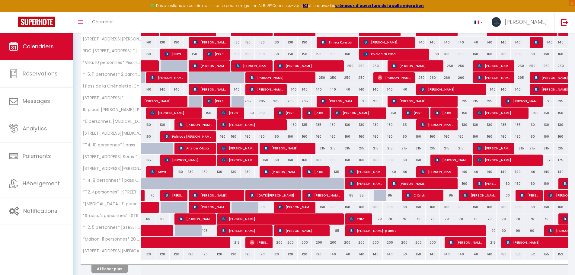
scroll to position [121, 0]
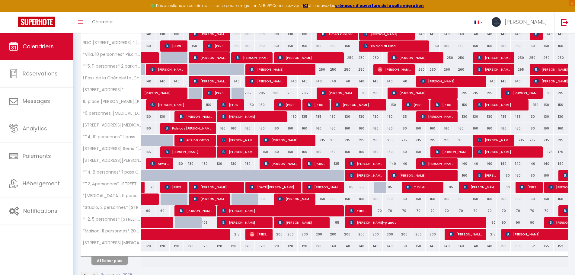
click at [359, 197] on div "160" at bounding box center [361, 199] width 14 height 11
click at [362, 197] on div "160" at bounding box center [361, 199] width 14 height 11
click at [99, 258] on button "Afficher plus" at bounding box center [109, 261] width 36 height 8
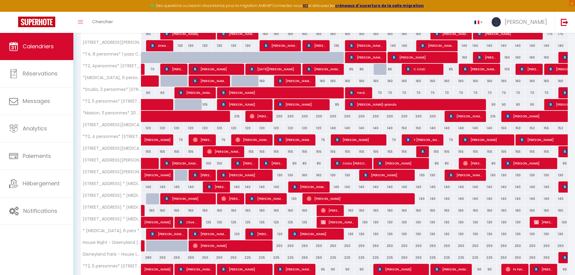
scroll to position [241, 0]
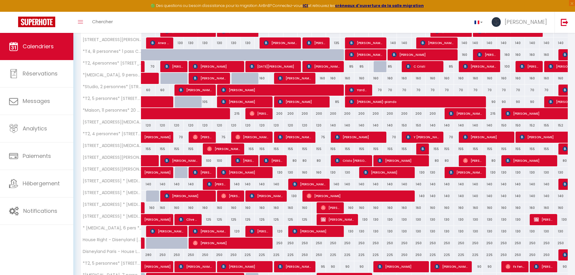
click at [391, 214] on div "130" at bounding box center [390, 219] width 14 height 11
click at [391, 220] on div "130" at bounding box center [390, 219] width 14 height 11
click at [401, 219] on div "130" at bounding box center [404, 219] width 14 height 11
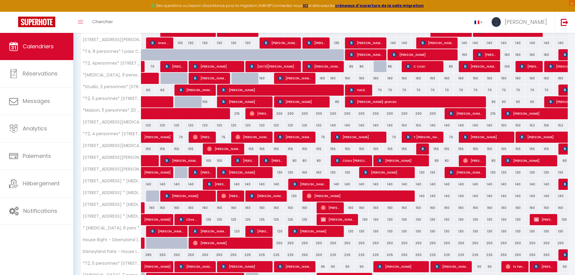
click at [406, 219] on div "130" at bounding box center [404, 219] width 14 height 11
click at [418, 218] on div "130" at bounding box center [418, 219] width 14 height 11
click at [203, 57] on div at bounding box center [210, 58] width 14 height 11
click at [210, 63] on span "[PERSON_NAME]" at bounding box center [216, 66] width 47 height 11
select select "OK"
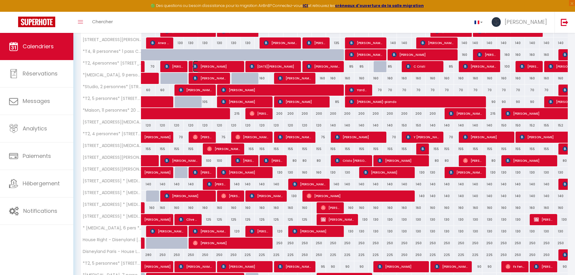
select select "OK"
select select "0"
select select "1"
select select
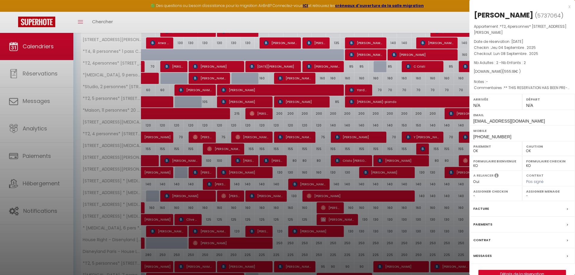
click at [300, 113] on div at bounding box center [287, 137] width 575 height 275
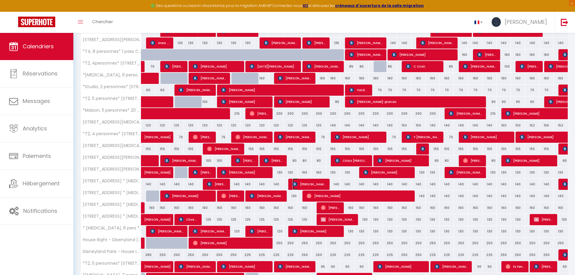
click at [309, 181] on span "[PERSON_NAME]" at bounding box center [309, 183] width 33 height 11
select select
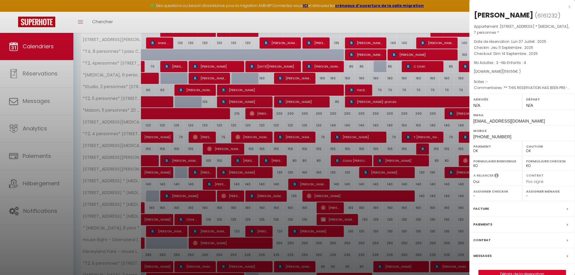
click at [379, 193] on div at bounding box center [287, 137] width 575 height 275
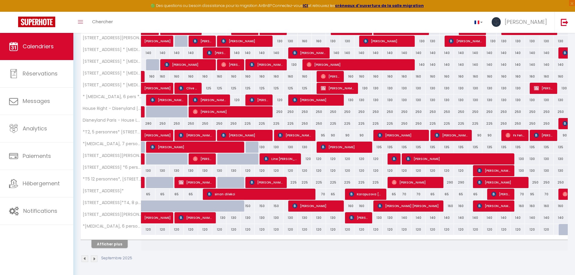
scroll to position [373, 0]
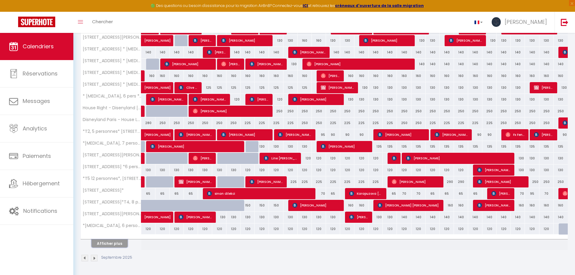
click at [112, 245] on button "Afficher plus" at bounding box center [109, 243] width 36 height 8
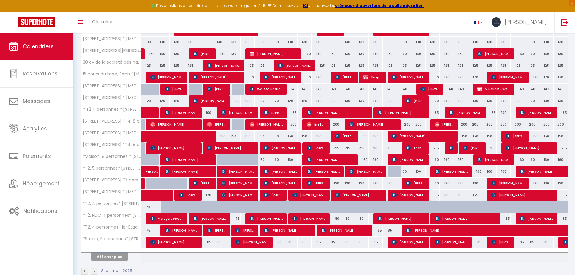
scroll to position [609, 0]
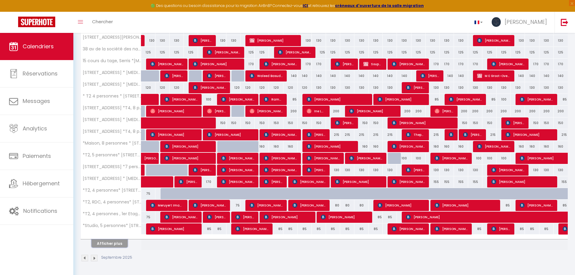
click at [97, 240] on button "Afficher plus" at bounding box center [109, 243] width 36 height 8
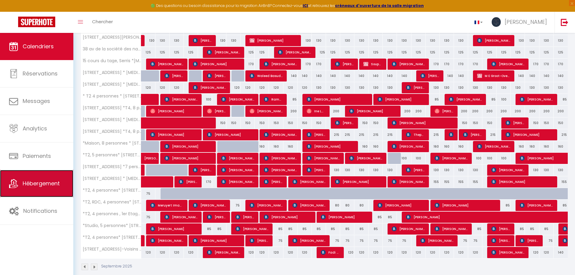
click at [34, 181] on span "Hébergement" at bounding box center [41, 184] width 37 height 8
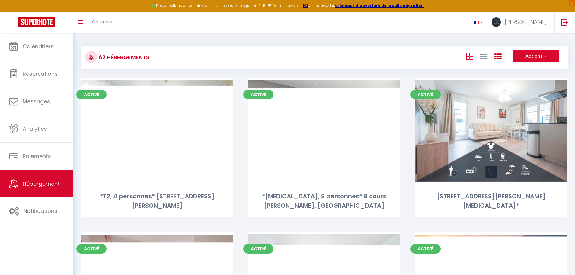
click at [494, 56] on div at bounding box center [484, 55] width 42 height 11
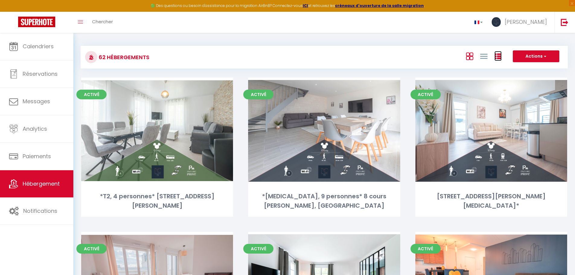
click at [495, 56] on icon at bounding box center [497, 56] width 7 height 7
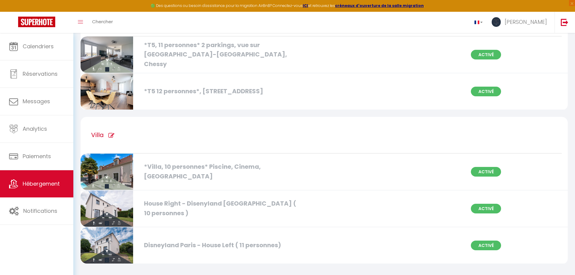
scroll to position [2441, 0]
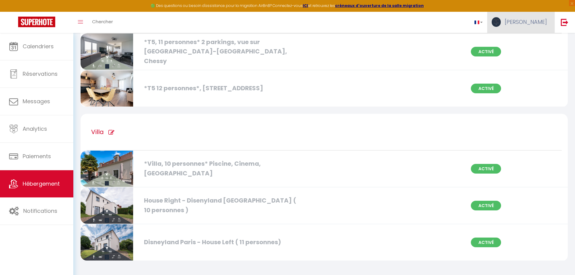
click at [548, 25] on link "[PERSON_NAME]" at bounding box center [520, 22] width 67 height 21
click at [544, 40] on link "Paramètres" at bounding box center [530, 42] width 45 height 10
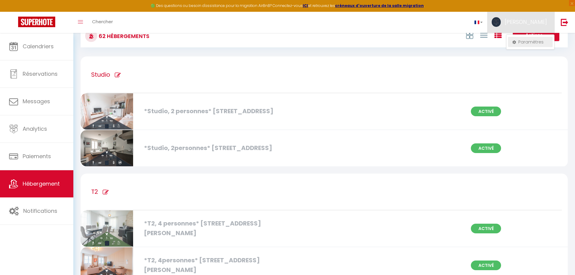
select select "fr"
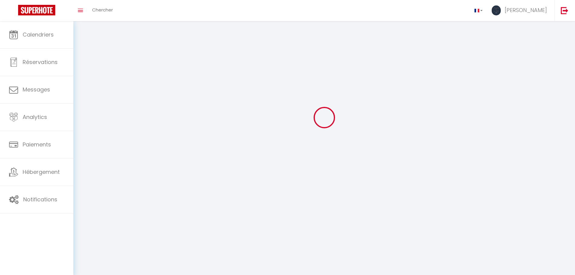
type input "[PERSON_NAME]"
type input "Maxirev"
type input "[URL][DOMAIN_NAME]"
select select
select select "28"
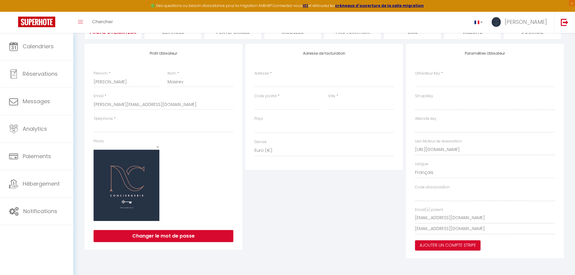
select select
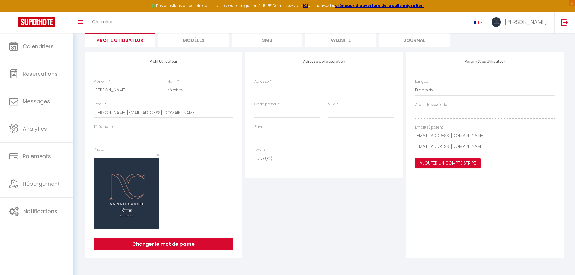
click at [413, 146] on div "Paramètres Utilisateur Langue Anglais [DEMOGRAPHIC_DATA] [GEOGRAPHIC_DATA] Espa…" at bounding box center [485, 155] width 158 height 206
click at [413, 137] on div "Paramètres Utilisateur Langue Anglais [DEMOGRAPHIC_DATA] [GEOGRAPHIC_DATA] Espa…" at bounding box center [485, 155] width 158 height 206
click at [564, 21] on img at bounding box center [565, 22] width 8 height 8
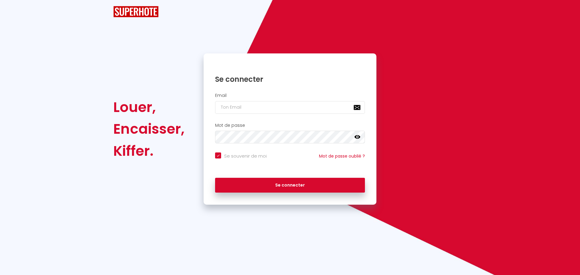
checkbox input "true"
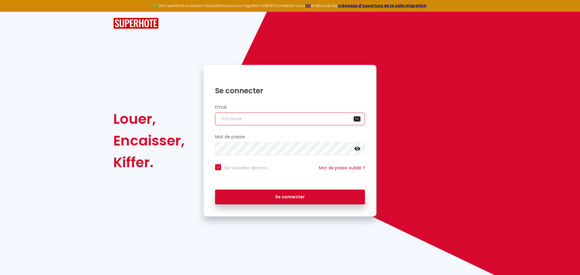
type input "[EMAIL_ADDRESS][PERSON_NAME][DOMAIN_NAME]"
checkbox input "true"
drag, startPoint x: 301, startPoint y: 120, endPoint x: 206, endPoint y: 123, distance: 94.8
click at [208, 123] on div "Email [EMAIL_ADDRESS][PERSON_NAME][DOMAIN_NAME]" at bounding box center [289, 115] width 165 height 21
paste input "[EMAIL_ADDRESS][DOMAIN_NAME]"
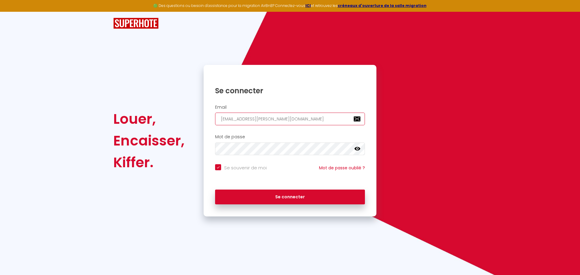
type input "[EMAIL_ADDRESS][DOMAIN_NAME]"
checkbox input "true"
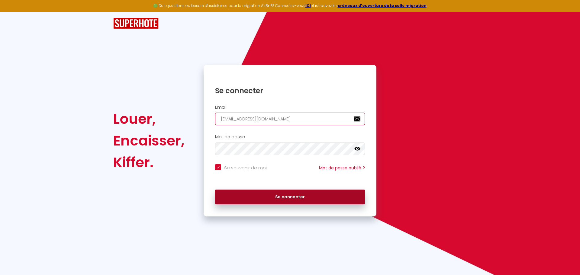
type input "[EMAIL_ADDRESS][DOMAIN_NAME]"
click at [264, 197] on button "Se connecter" at bounding box center [290, 197] width 150 height 15
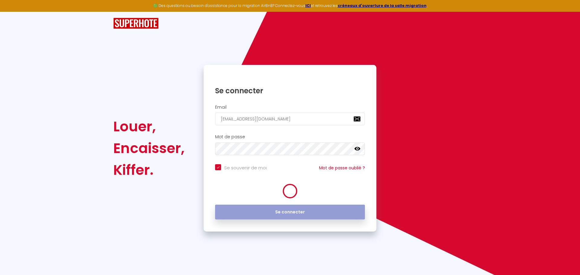
checkbox input "true"
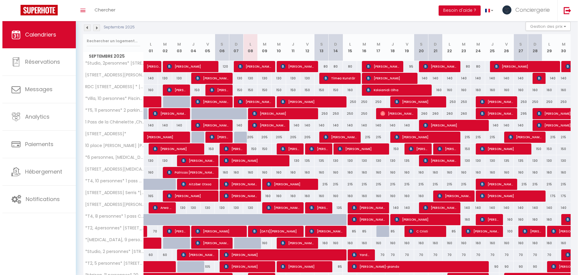
scroll to position [60, 0]
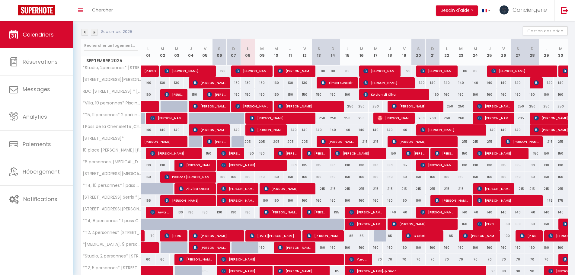
click at [332, 69] on div "80" at bounding box center [333, 71] width 14 height 11
type input "80"
type input "Dim 14 Septembre 2025"
type input "Lun 15 Septembre 2025"
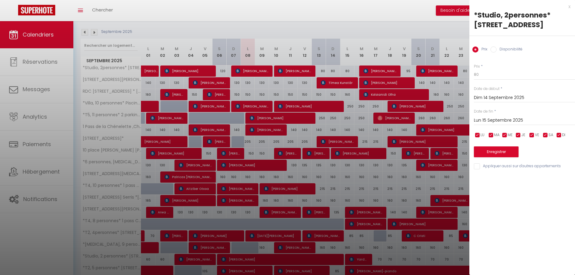
click at [477, 169] on input "Appliquer aussi sur d'autres appartements" at bounding box center [524, 166] width 101 height 6
checkbox input "true"
click at [488, 157] on button "Enregistrer" at bounding box center [496, 151] width 45 height 11
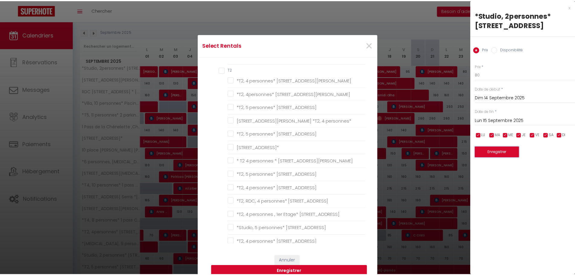
scroll to position [0, 0]
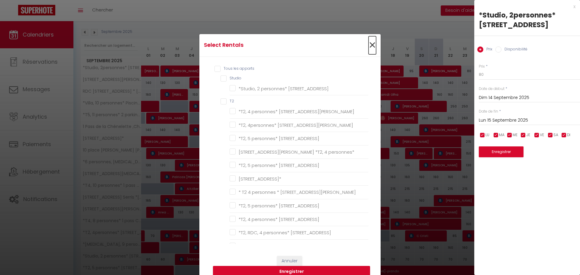
click at [368, 46] on span "×" at bounding box center [372, 45] width 8 height 18
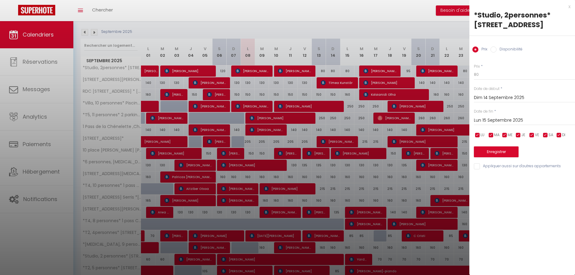
click at [429, 22] on div at bounding box center [287, 137] width 575 height 275
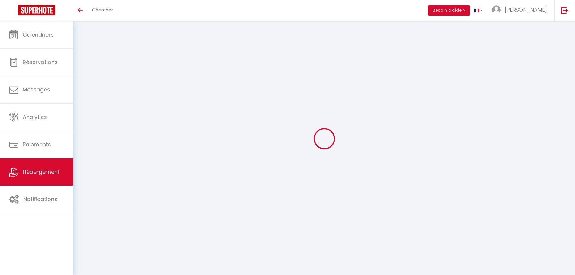
scroll to position [21, 0]
select select "+ 22 %"
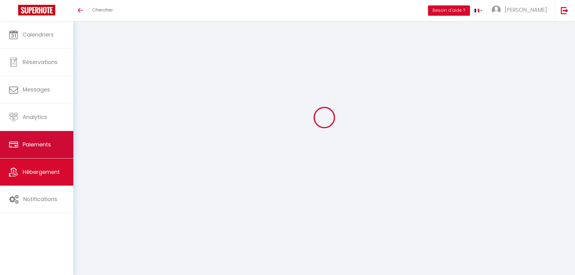
scroll to position [0, 0]
